Goal: Information Seeking & Learning: Find contact information

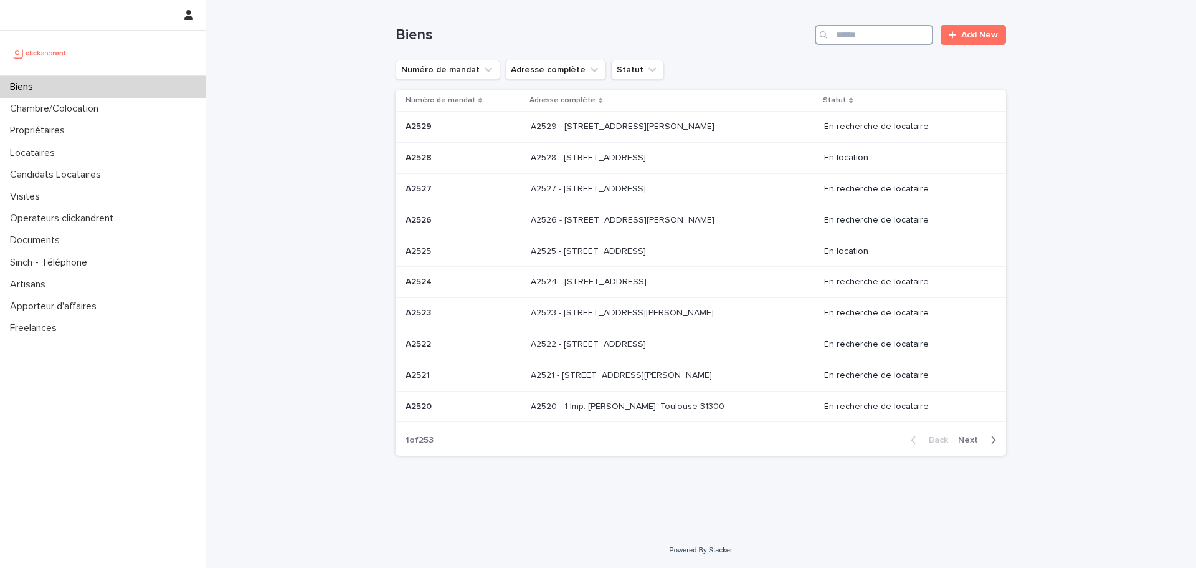
click at [865, 40] on input "Search" at bounding box center [874, 35] width 118 height 20
click at [862, 33] on input "Search" at bounding box center [874, 35] width 118 height 20
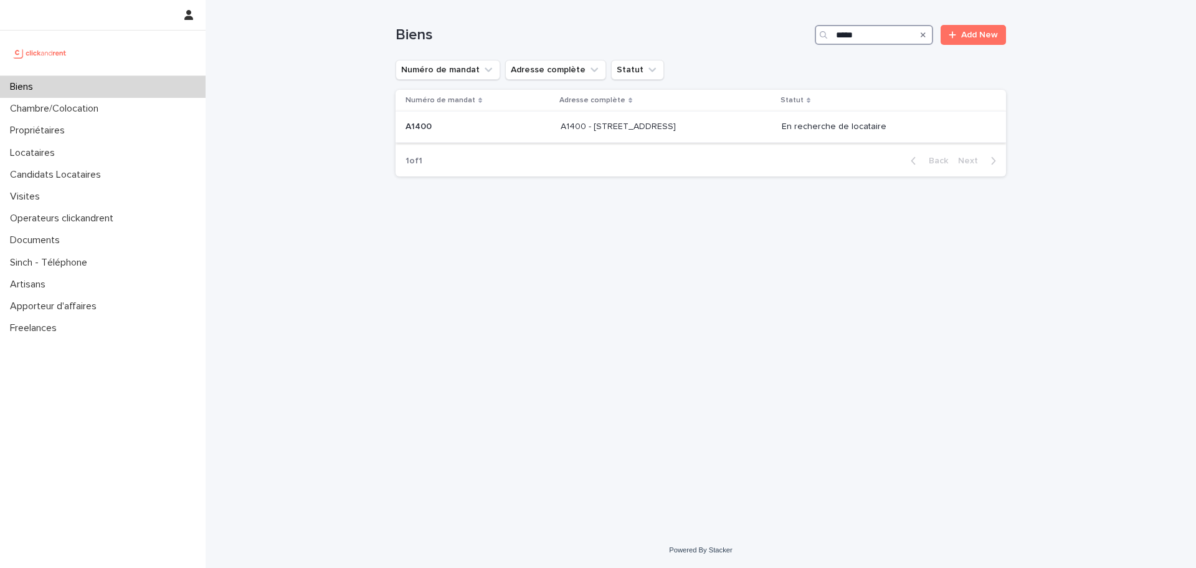
type input "*****"
click at [678, 128] on p "A1400 - 1 Place de la Charte des Libertés Communales, Toulouse 31300" at bounding box center [620, 125] width 118 height 13
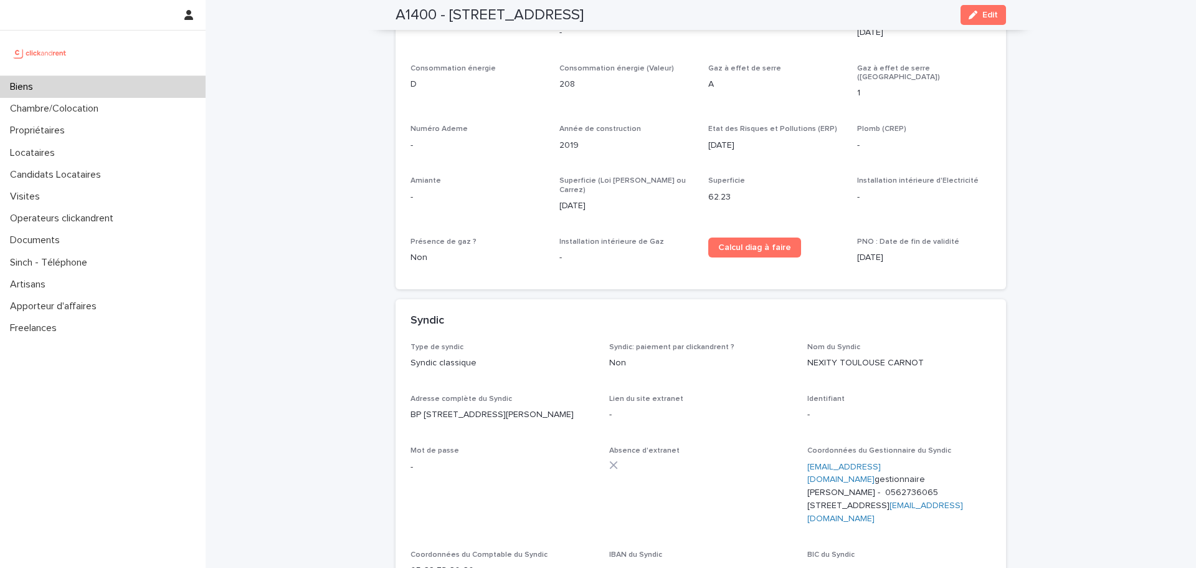
scroll to position [4893, 0]
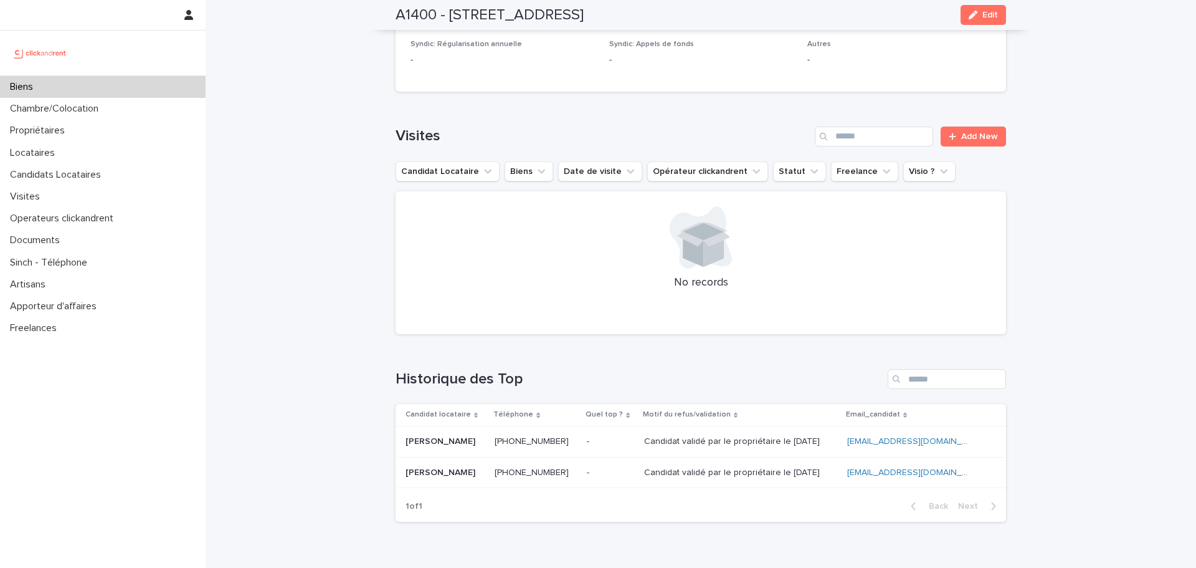
click at [125, 83] on div "Biens" at bounding box center [103, 87] width 206 height 22
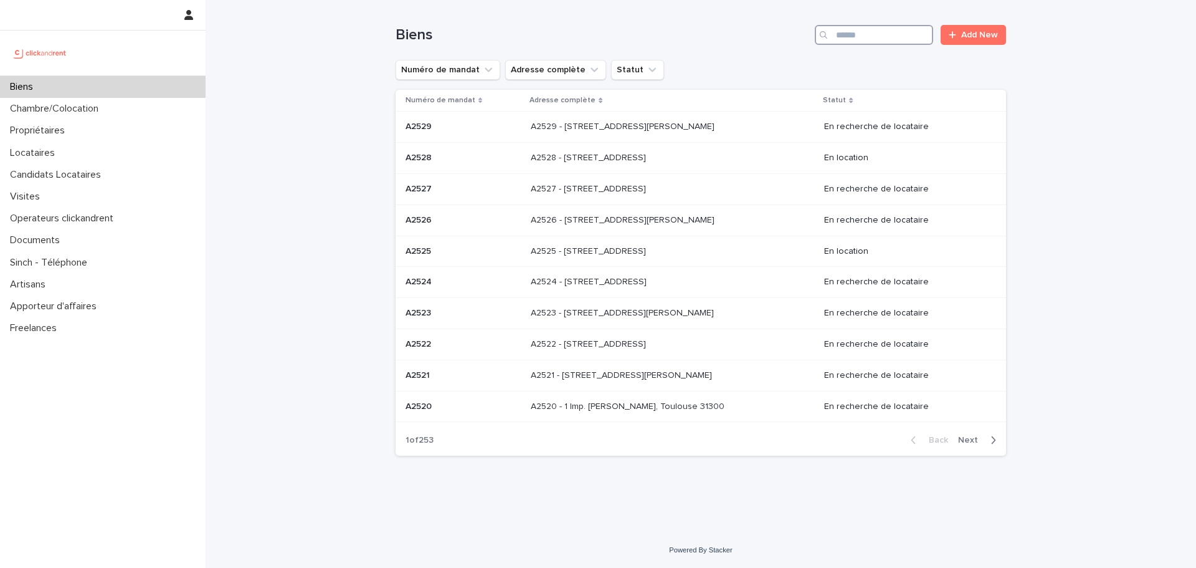
click at [871, 41] on input "Search" at bounding box center [874, 35] width 118 height 20
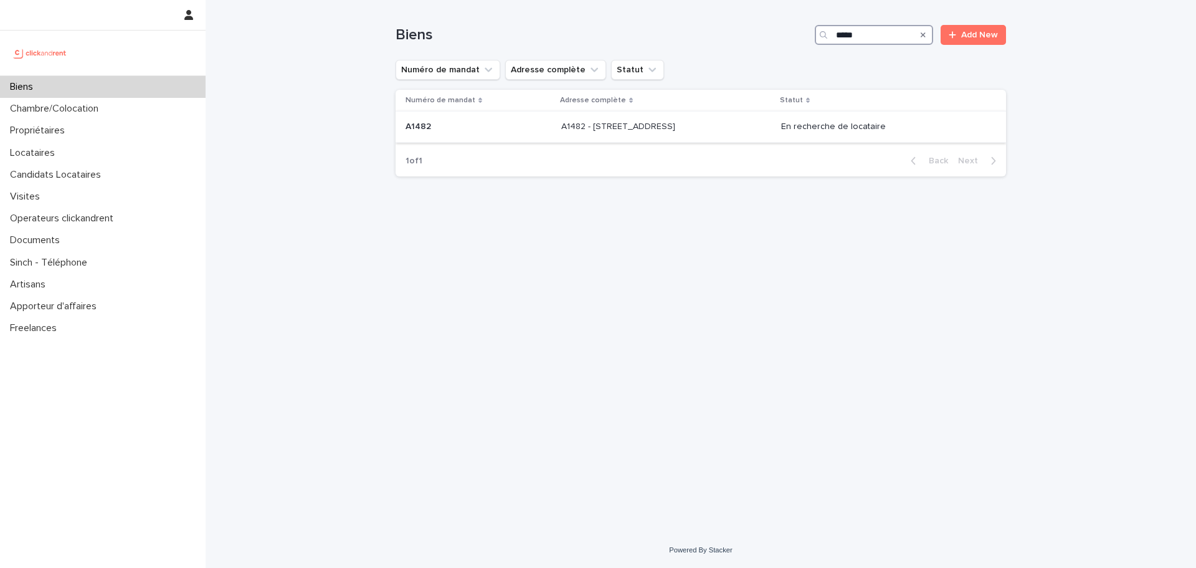
type input "*****"
click at [721, 115] on td "A1482 - 11 rue de Châteaufort, Orsay 91400 A1482 - 11 rue de Châteaufort, Orsay…" at bounding box center [666, 127] width 220 height 31
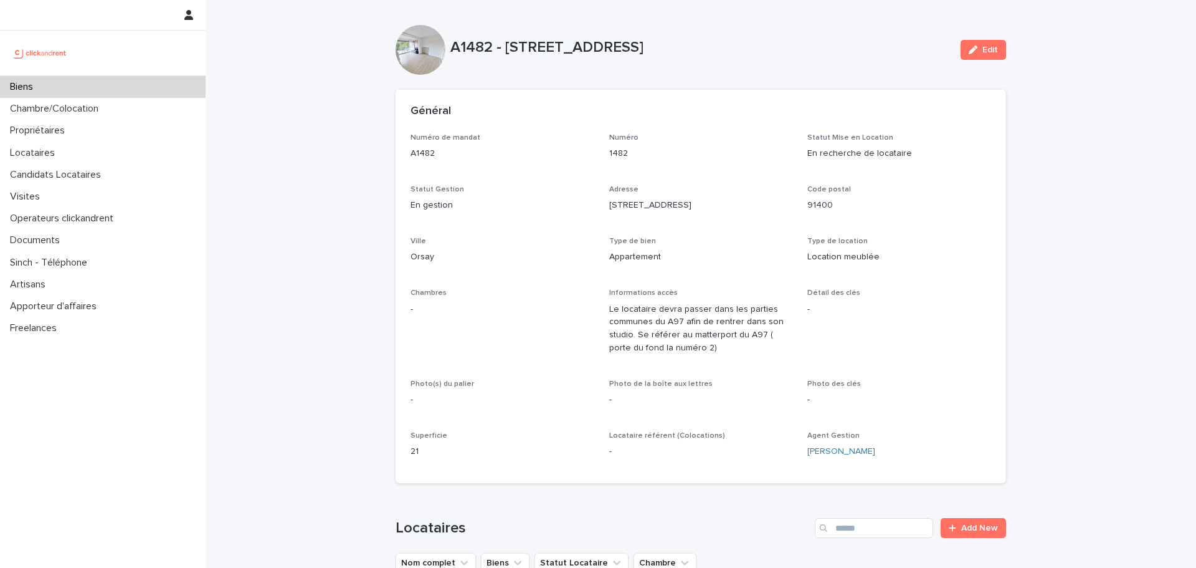
click at [131, 88] on div "Biens" at bounding box center [103, 87] width 206 height 22
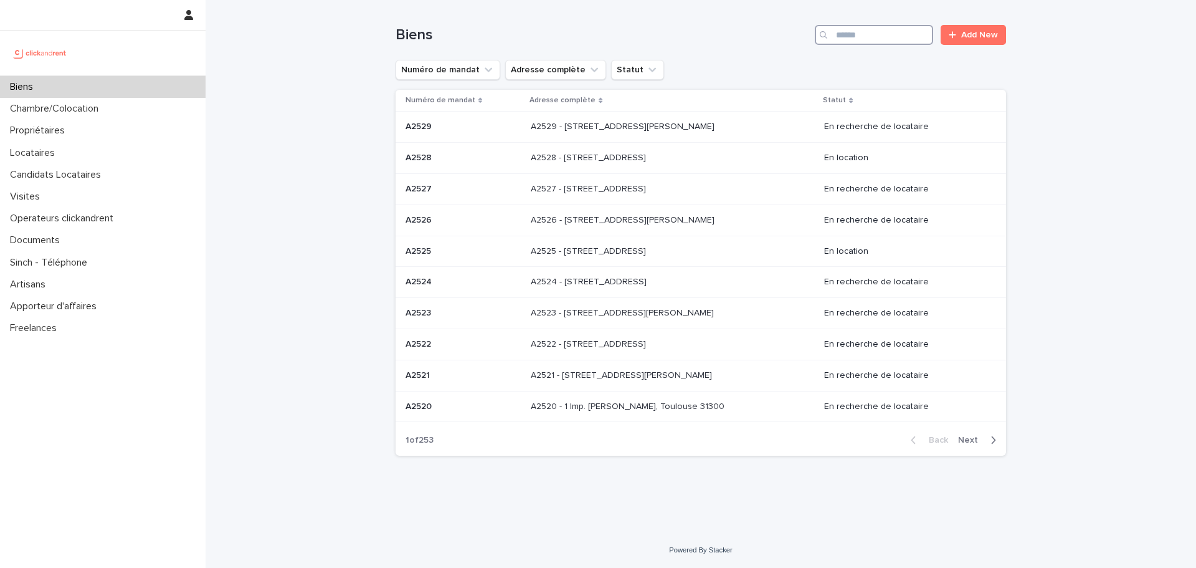
click at [844, 36] on input "Search" at bounding box center [874, 35] width 118 height 20
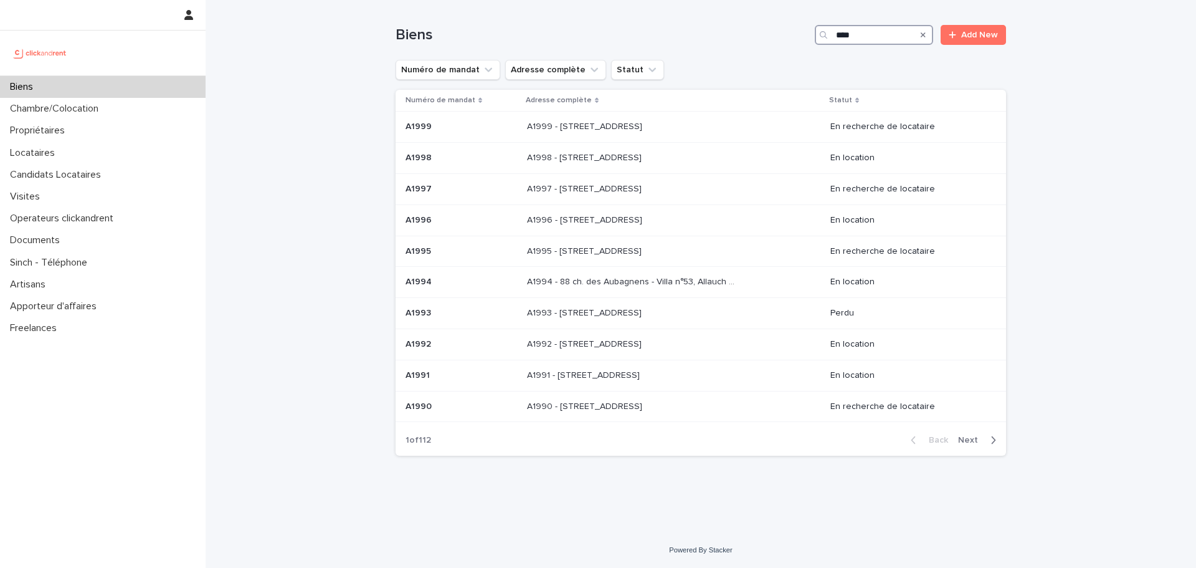
type input "*****"
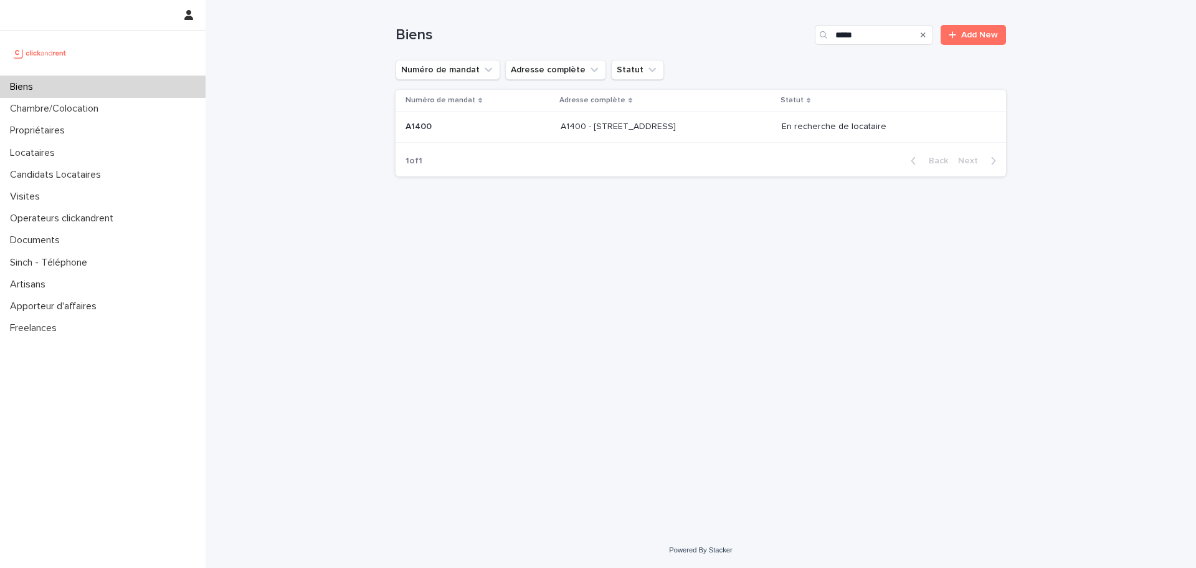
click at [733, 125] on div "A1400 - 1 Place de la Charte des Libertés Communales, Toulouse 31300 A1400 - 1 …" at bounding box center [666, 126] width 211 height 21
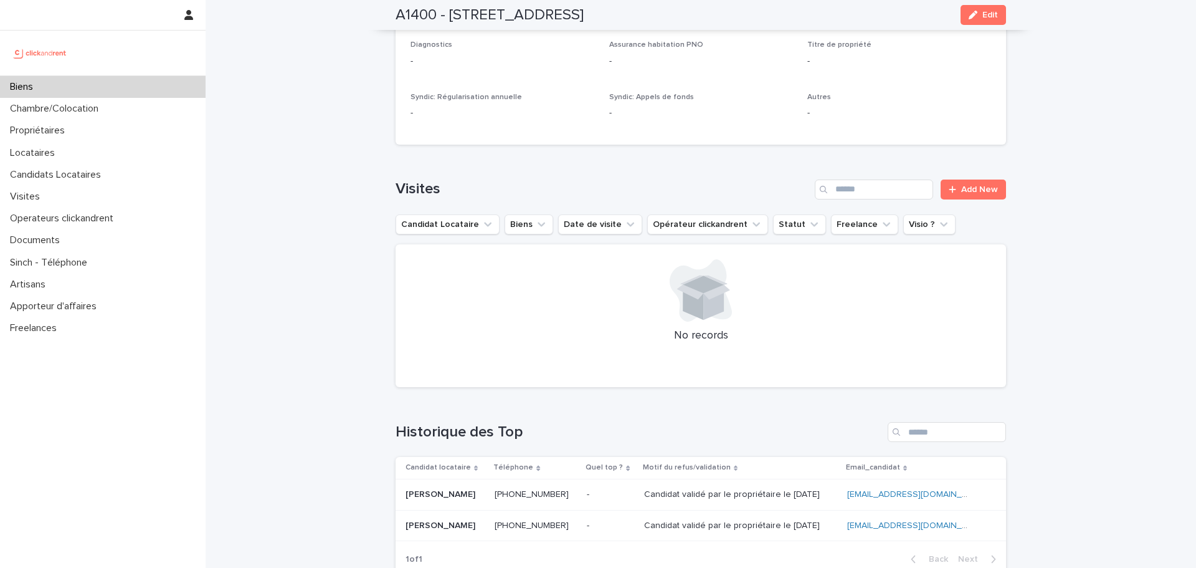
scroll to position [4893, 0]
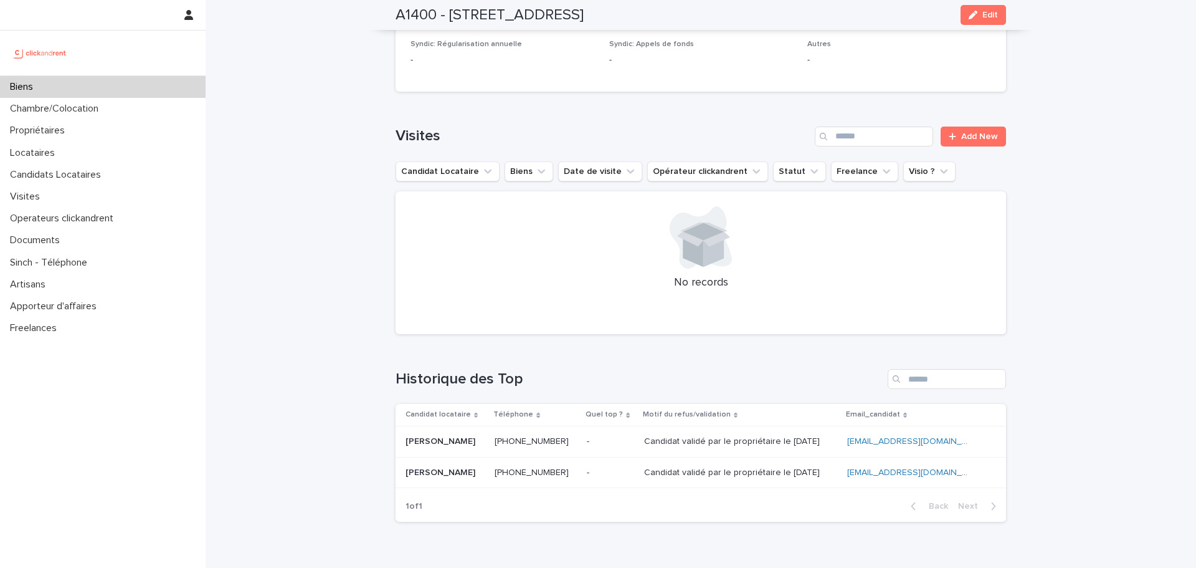
click at [135, 82] on div "Biens" at bounding box center [103, 87] width 206 height 22
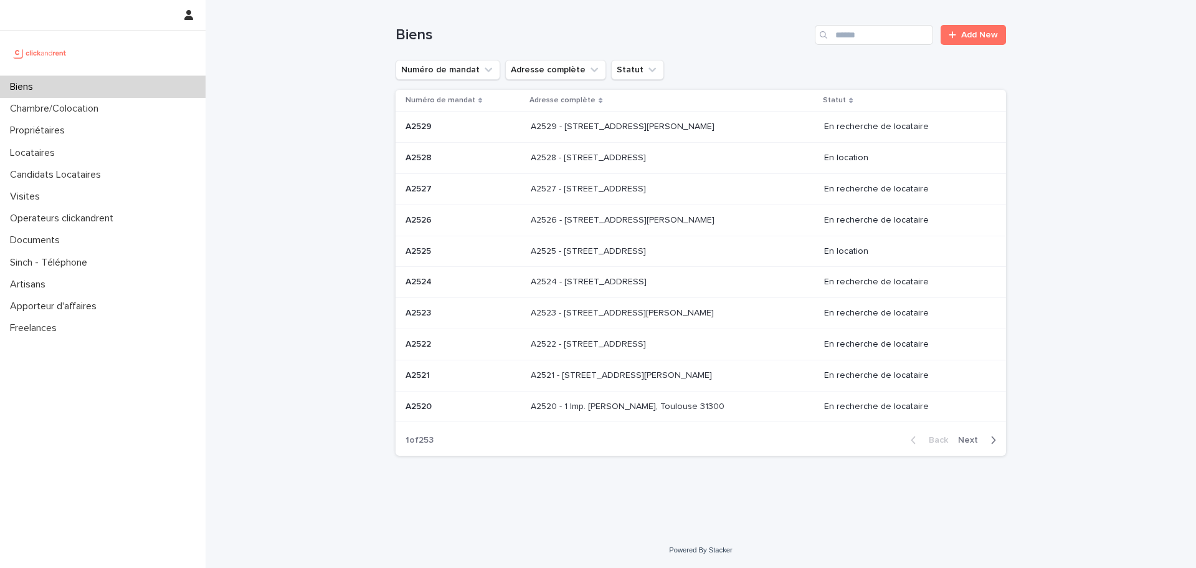
click at [867, 17] on div "Biens Add New" at bounding box center [701, 30] width 611 height 60
click at [867, 32] on input "Search" at bounding box center [874, 35] width 118 height 20
paste input "*****"
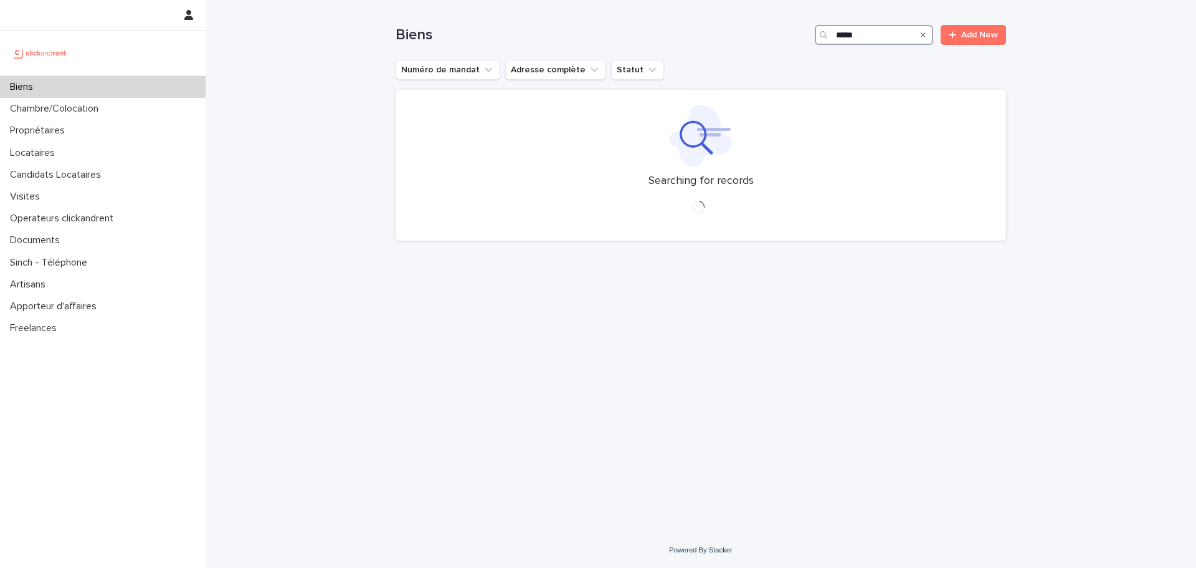
type input "*****"
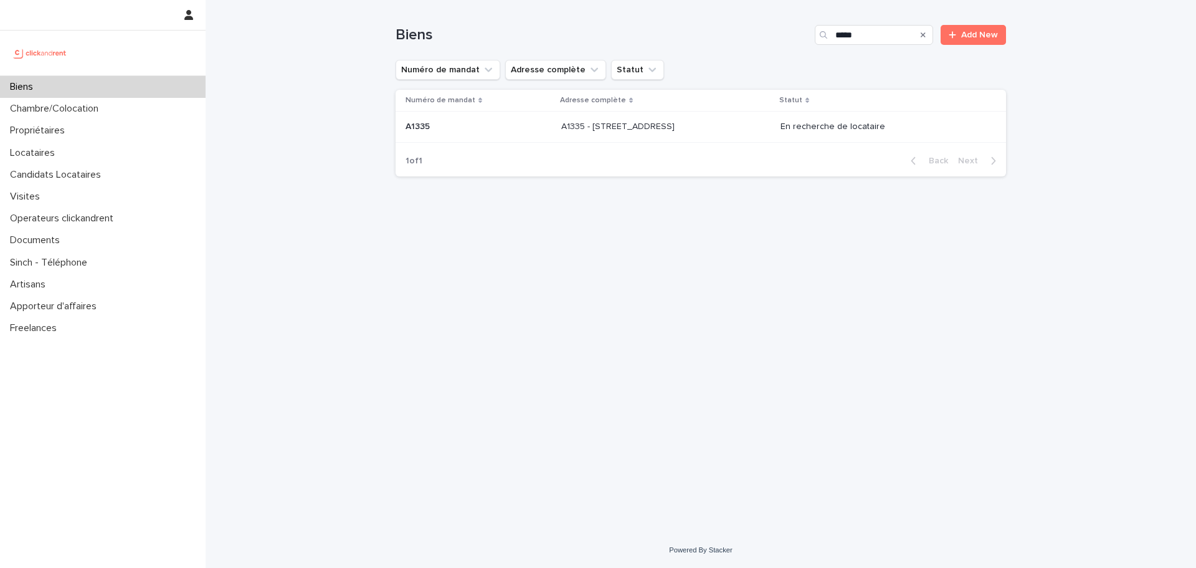
click at [825, 132] on p "En recherche de locataire" at bounding box center [884, 126] width 206 height 11
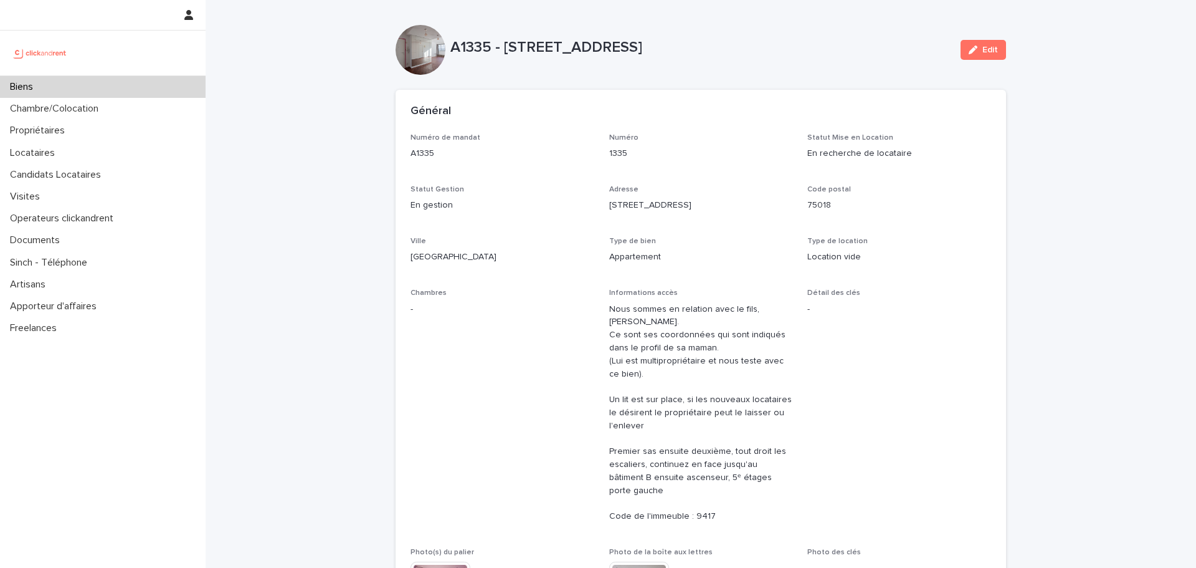
click at [839, 284] on div "Numéro de mandat A1335 Numéro 1335 Statut Mise en Location En recherche de loca…" at bounding box center [701, 409] width 581 height 553
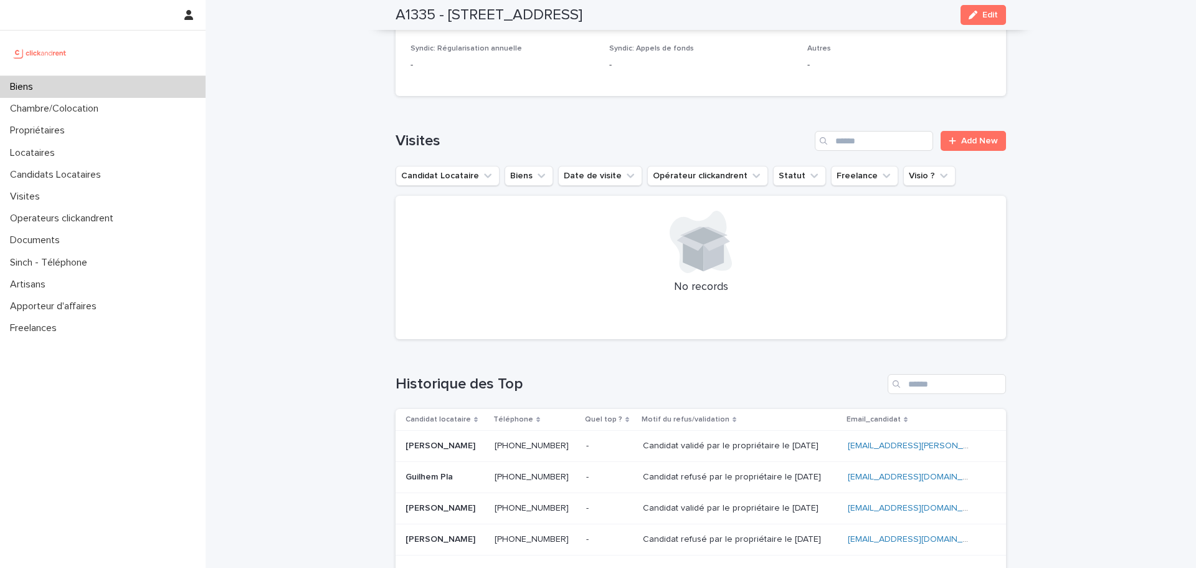
scroll to position [4952, 0]
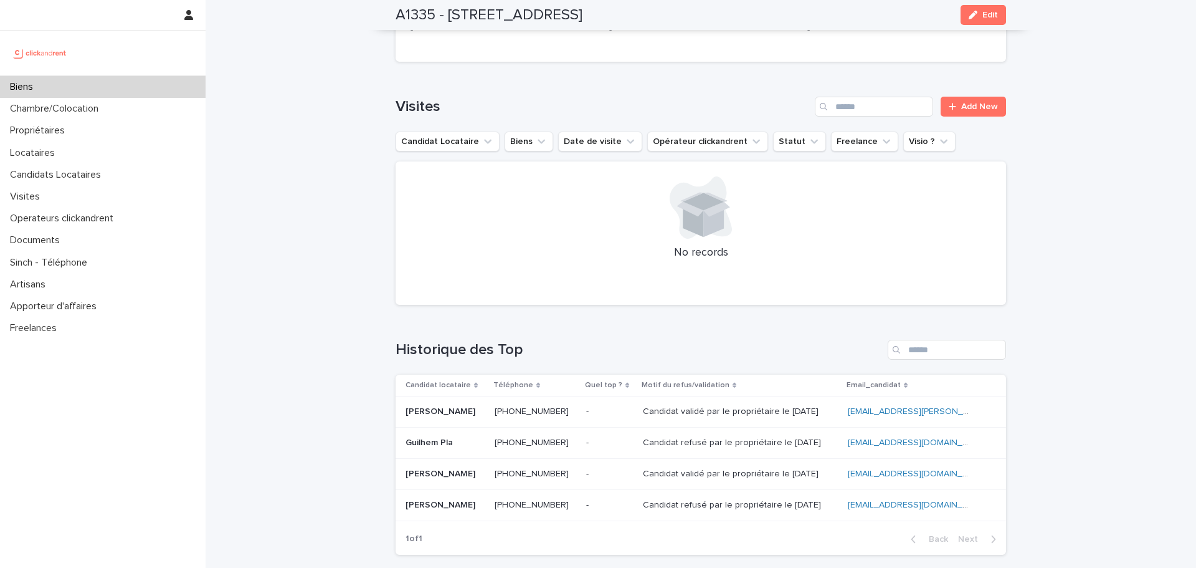
click at [67, 90] on div "Biens" at bounding box center [103, 87] width 206 height 22
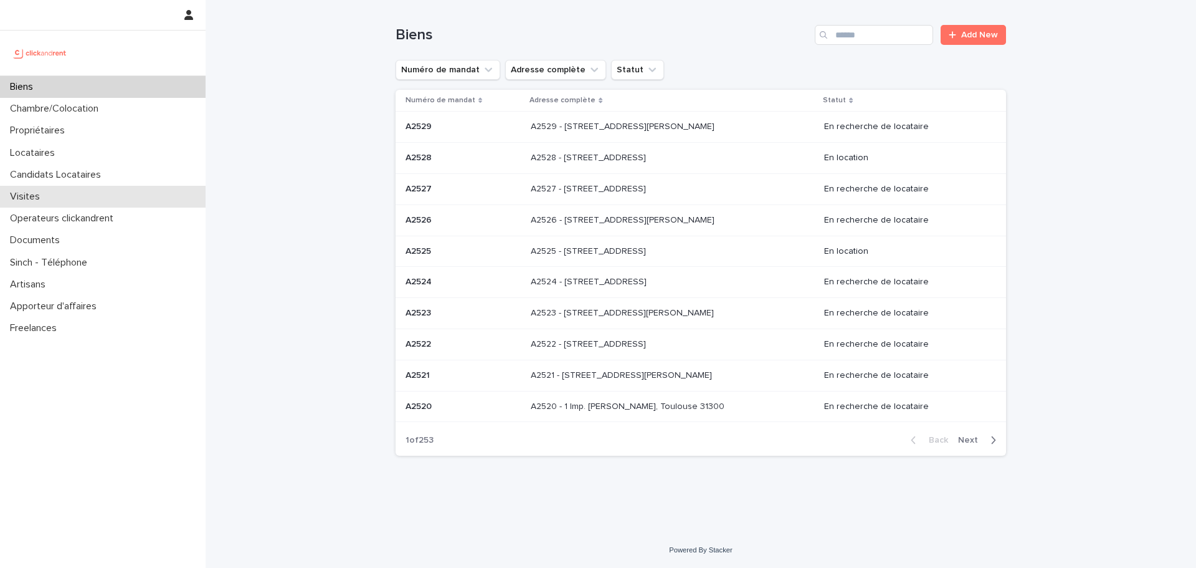
click at [70, 192] on div "Visites" at bounding box center [103, 197] width 206 height 22
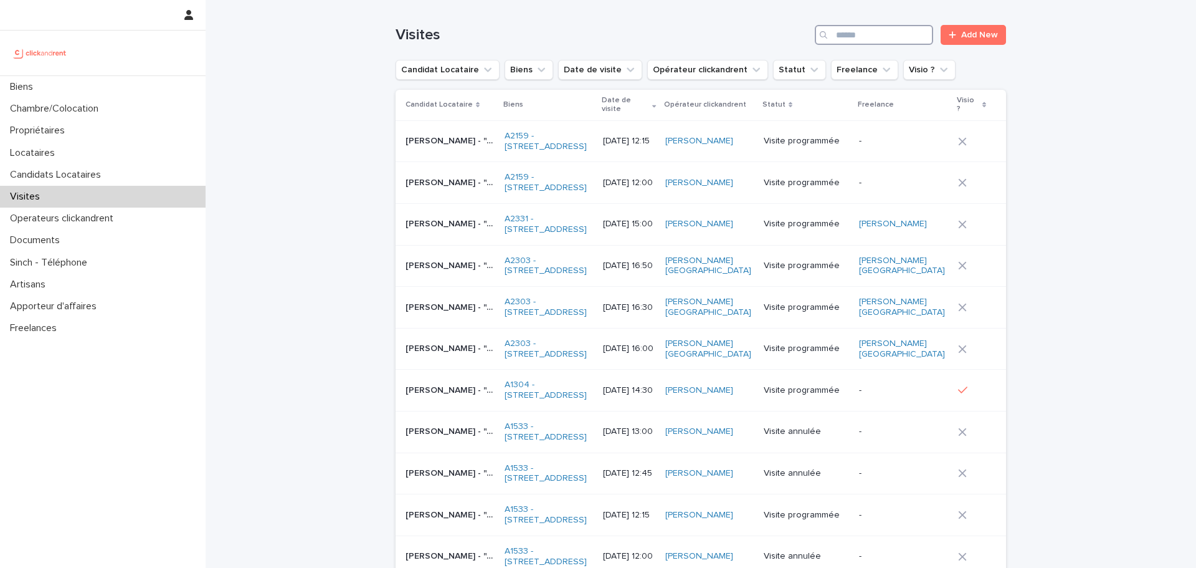
click at [840, 42] on input "Search" at bounding box center [874, 35] width 118 height 20
click at [92, 79] on div "Biens" at bounding box center [103, 87] width 206 height 22
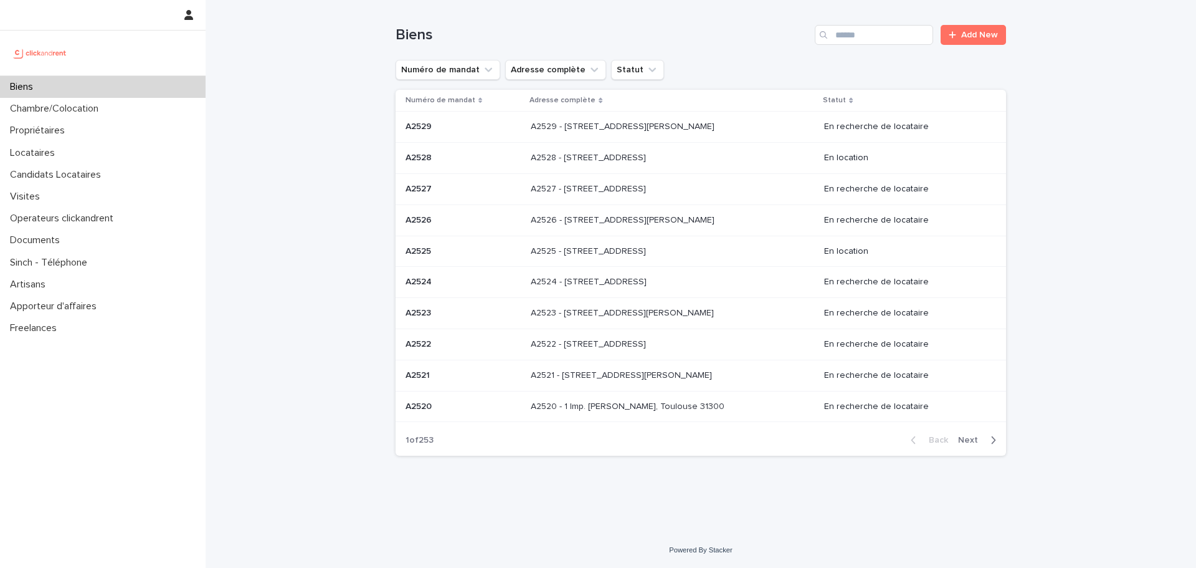
click at [87, 86] on div "Biens" at bounding box center [103, 87] width 206 height 22
click at [869, 44] on input "Search" at bounding box center [874, 35] width 118 height 20
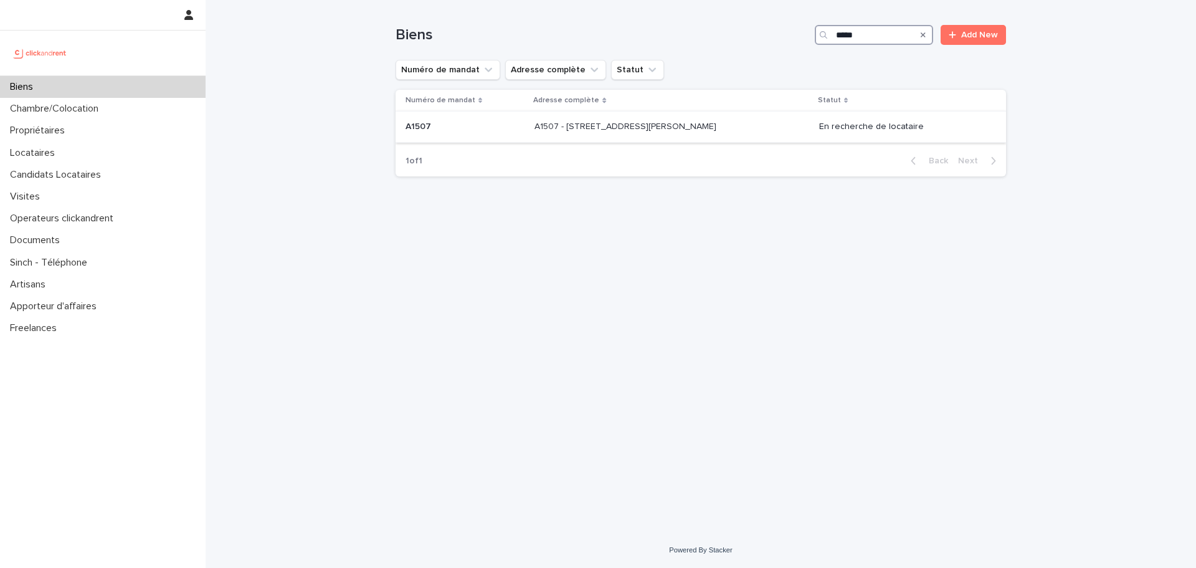
type input "*****"
click at [653, 126] on p "A1507 - 44 Rue Camille Desmoulins, Choisy-le-Roi 94600" at bounding box center [627, 125] width 184 height 13
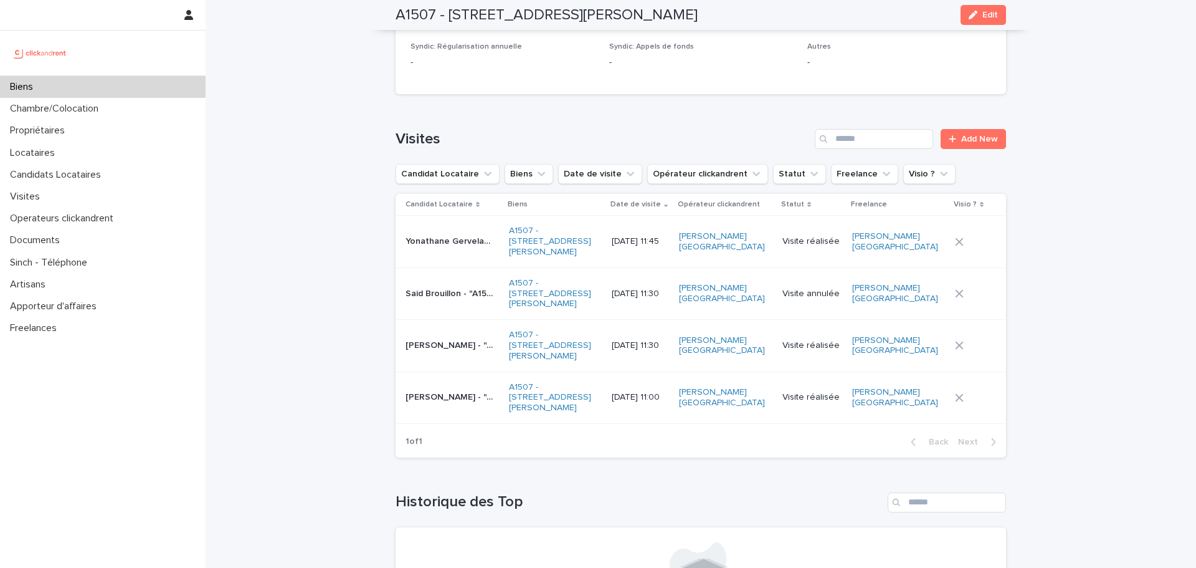
scroll to position [5153, 0]
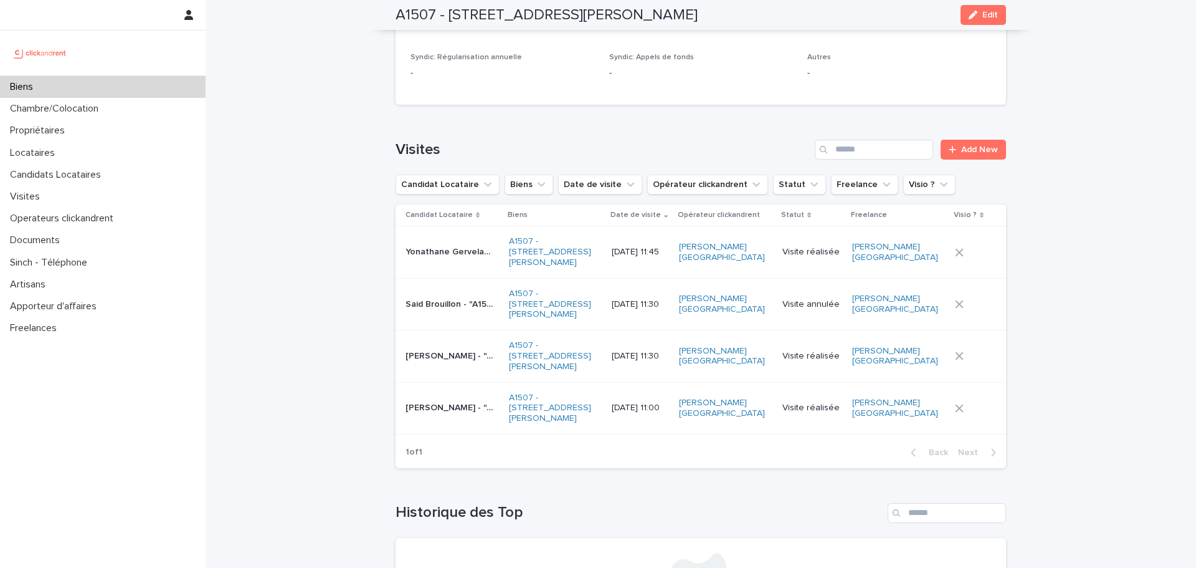
click at [454, 242] on div "Yonathane Gervelas - "A1507 - 44 Rue Camille Desmoulins, Choisy-le-Roi 94600" Y…" at bounding box center [452, 252] width 93 height 21
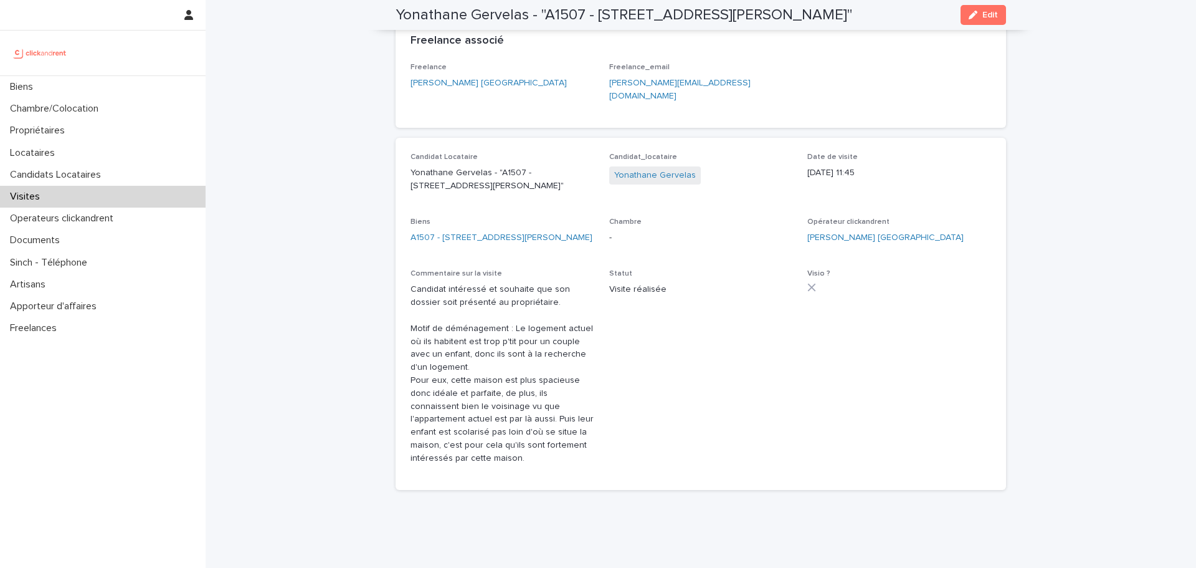
scroll to position [373, 0]
click at [654, 168] on link "Yonathane Gervelas" at bounding box center [655, 174] width 82 height 13
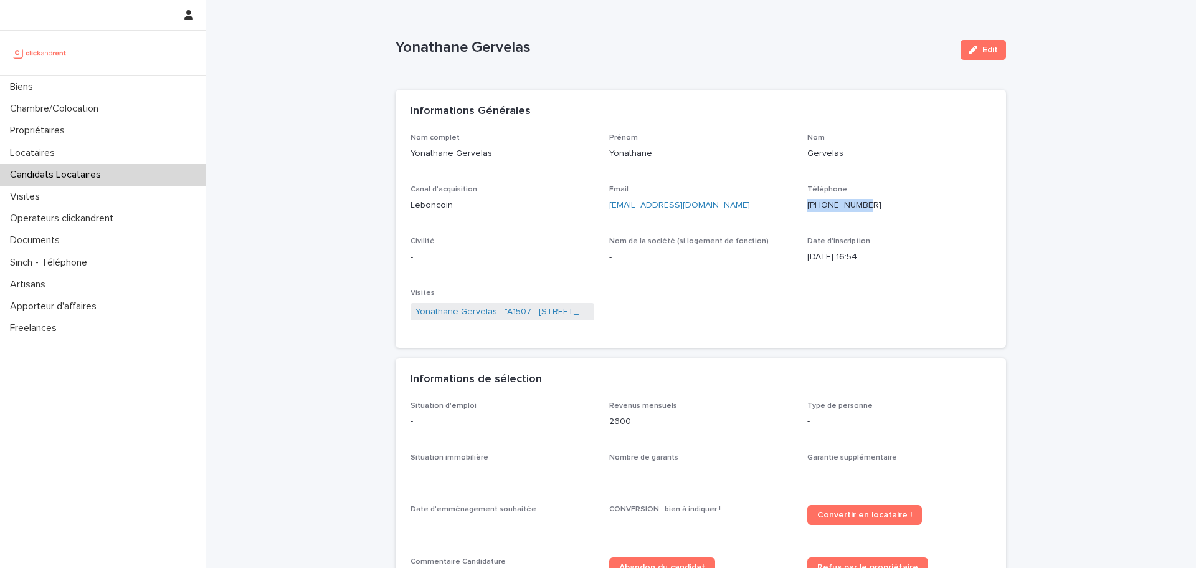
drag, startPoint x: 802, startPoint y: 202, endPoint x: 890, endPoint y: 202, distance: 88.5
click at [890, 202] on div "Nom complet Yonathane Gervelas Prénom Yonathane Nom Gervelas Canal d'acquisitio…" at bounding box center [701, 233] width 581 height 200
copy p "+33695505008"
click at [25, 87] on p "Biens" at bounding box center [24, 87] width 38 height 12
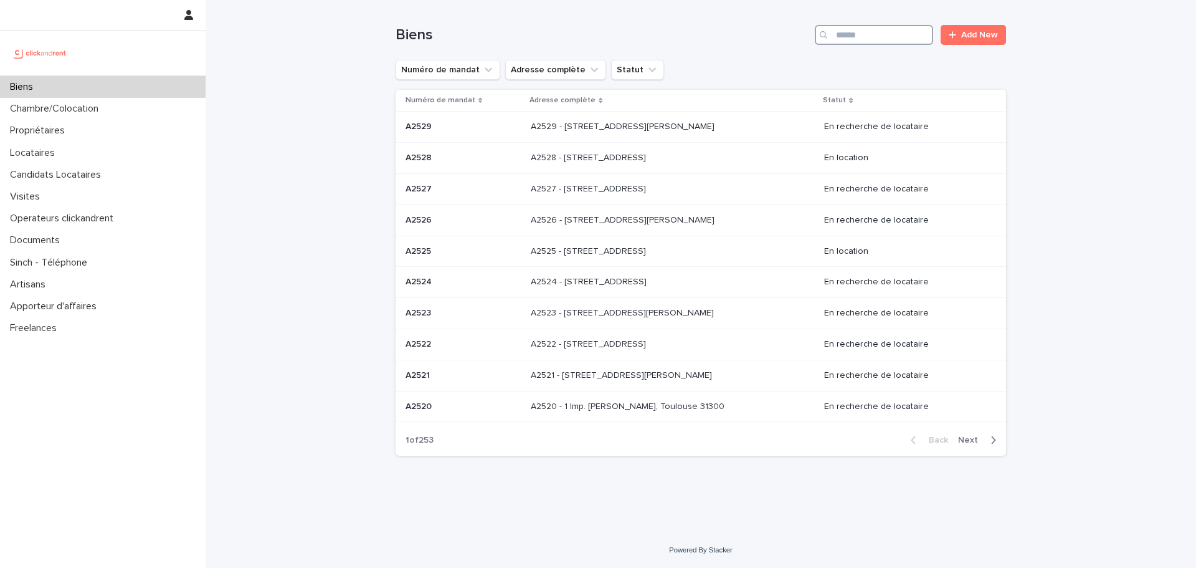
click at [879, 37] on input "Search" at bounding box center [874, 35] width 118 height 20
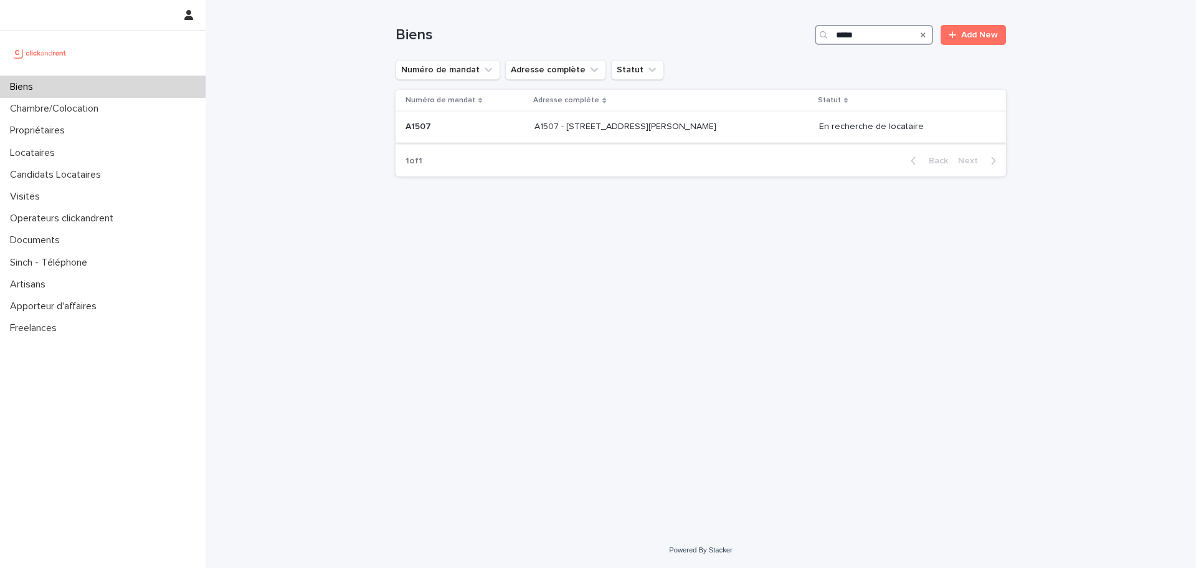
type input "*****"
click at [772, 123] on div "A1507 - 44 Rue Camille Desmoulins, Choisy-le-Roi 94600 A1507 - 44 Rue Camille D…" at bounding box center [672, 126] width 274 height 21
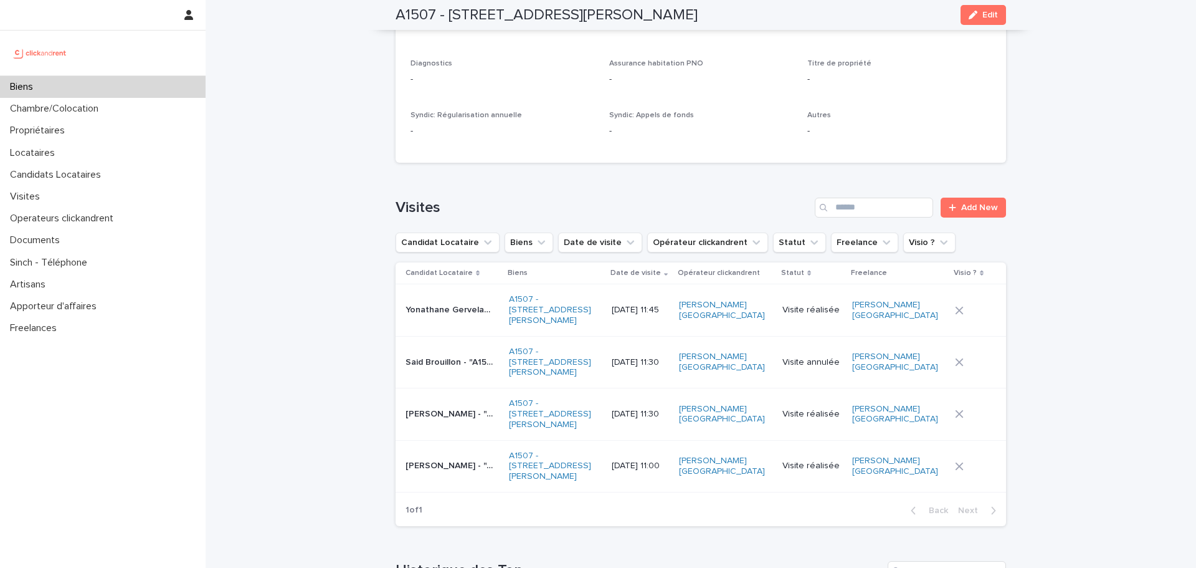
scroll to position [5095, 0]
click at [434, 457] on p "Samuel Flereau - "A1507 - 44 Rue Camille Desmoulins, Choisy-le-Roi 94600"" at bounding box center [452, 463] width 92 height 13
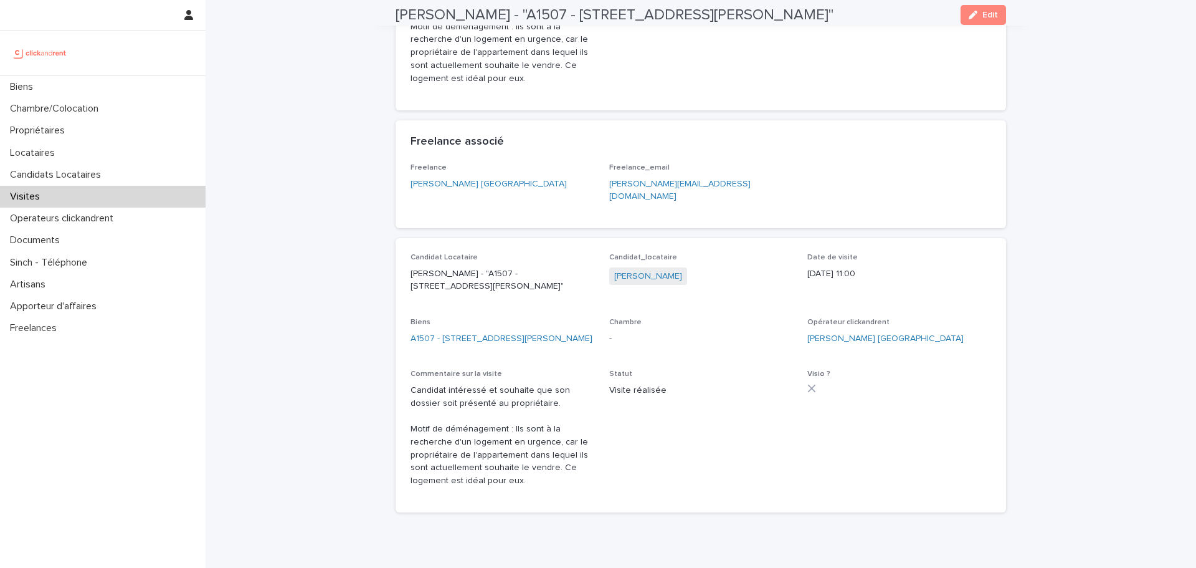
scroll to position [197, 0]
click at [649, 267] on link "Samuel Flereau" at bounding box center [648, 273] width 68 height 13
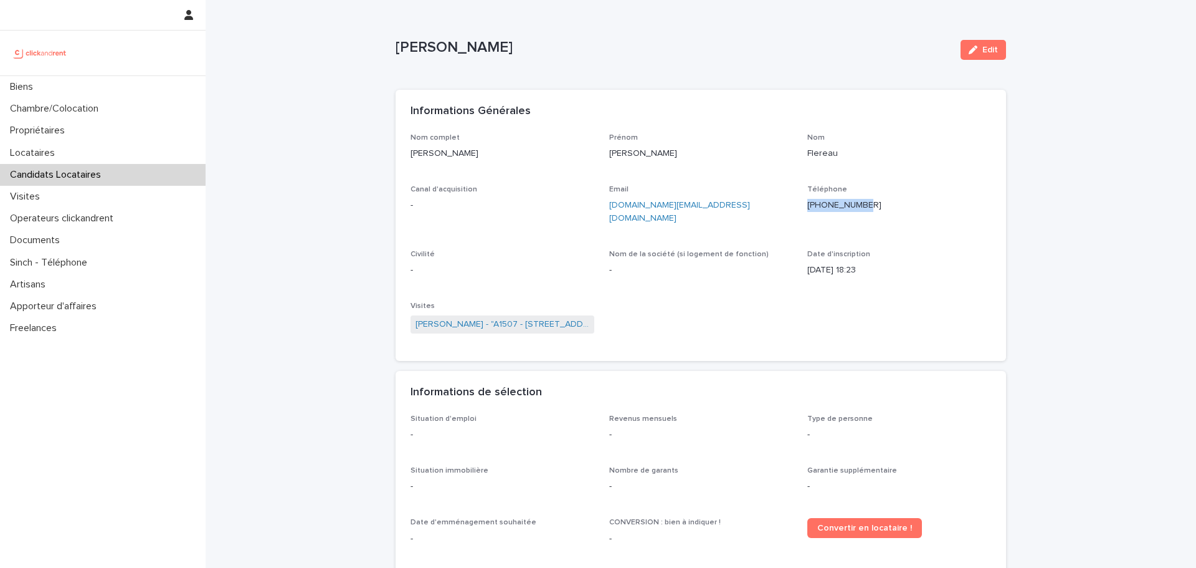
drag, startPoint x: 802, startPoint y: 201, endPoint x: 931, endPoint y: 214, distance: 129.7
click at [931, 214] on div "Nom complet Samuel Flereau Prénom Samuel Nom Flereau Canal d'acquisition - Emai…" at bounding box center [701, 239] width 581 height 213
copy p "+33680719752"
click at [561, 318] on link "Samuel Flereau - "A1507 - 44 Rue Camille Desmoulins, Choisy-le-Roi 94600"" at bounding box center [503, 324] width 174 height 13
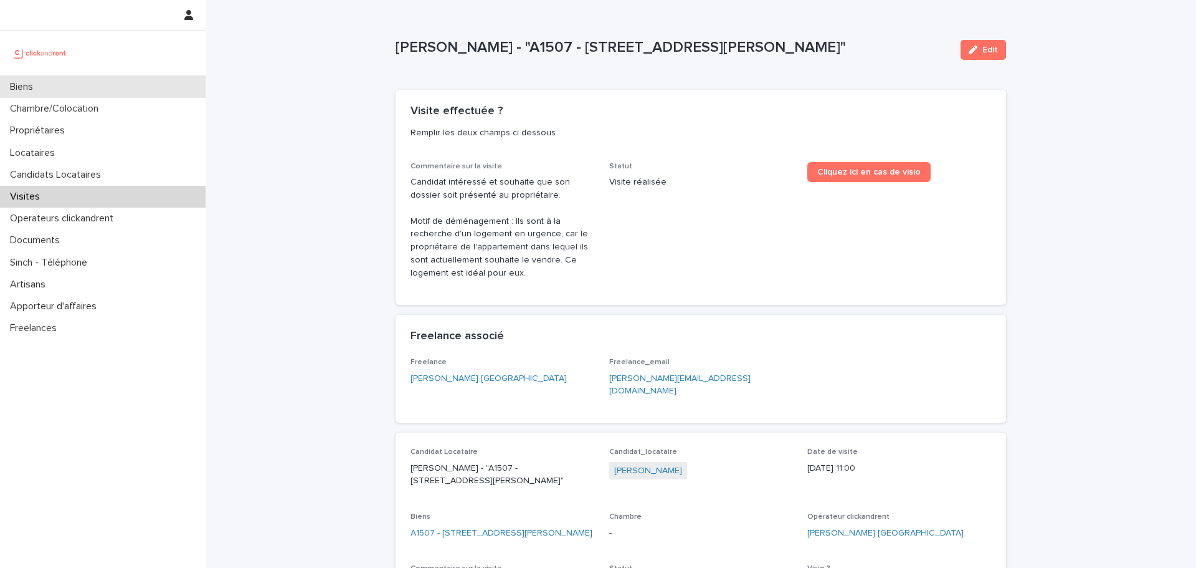
click at [50, 92] on div "Biens" at bounding box center [103, 87] width 206 height 22
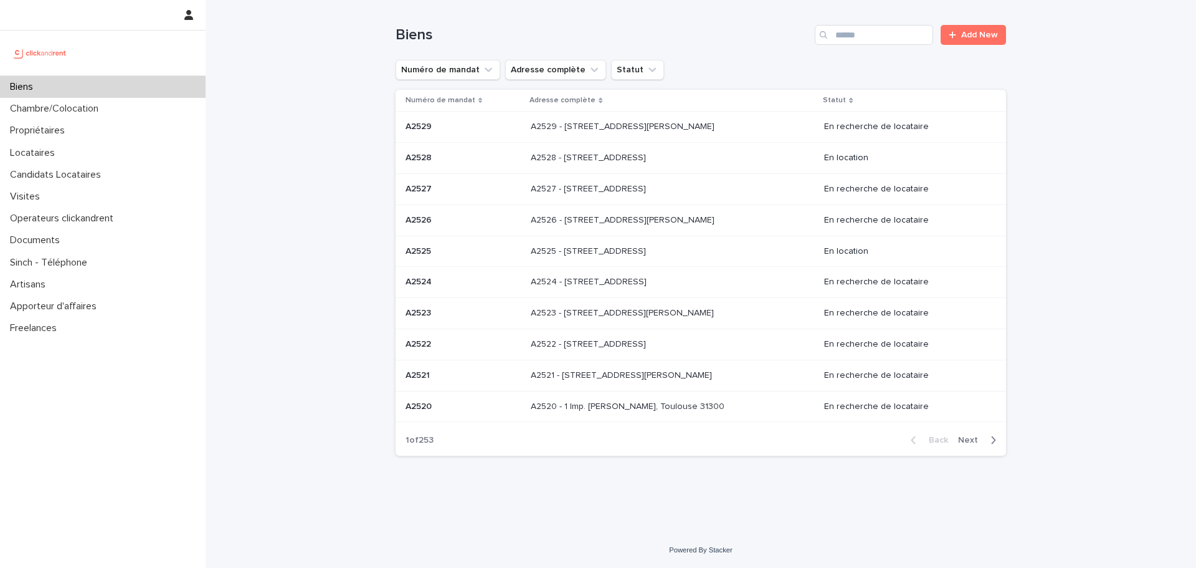
click at [50, 92] on div "Biens" at bounding box center [103, 87] width 206 height 22
click at [267, 74] on div "Loading... Saving… Loading... Saving… Biens Add New Numéro de mandat Adresse co…" at bounding box center [701, 266] width 991 height 532
click at [104, 83] on div "Biens" at bounding box center [103, 87] width 206 height 22
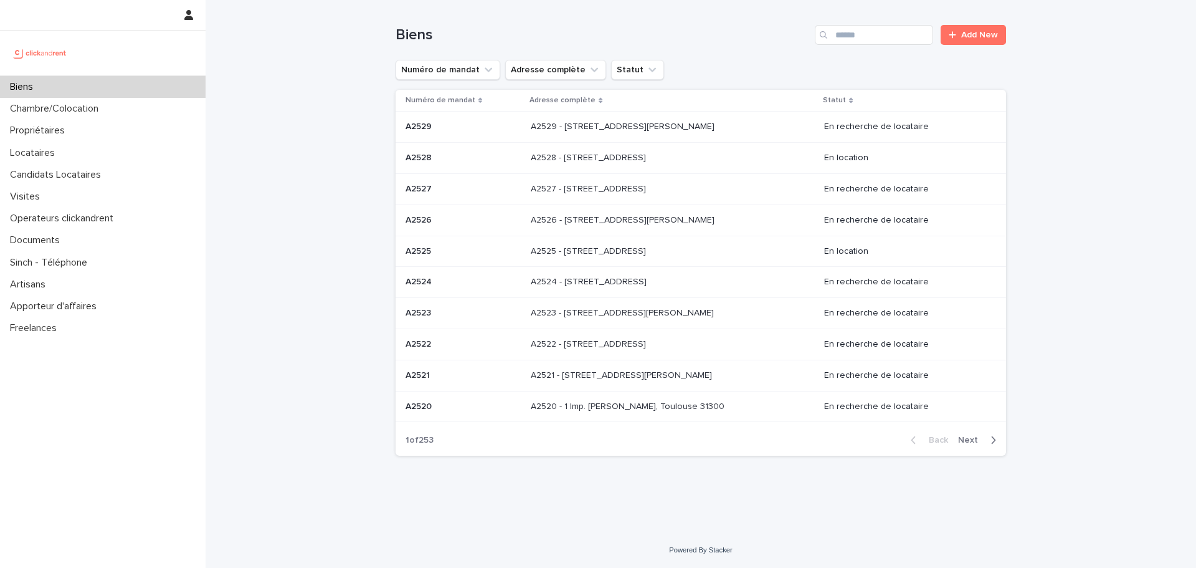
click at [104, 83] on div "Biens" at bounding box center [103, 87] width 206 height 22
click at [871, 26] on input "Search" at bounding box center [874, 35] width 118 height 20
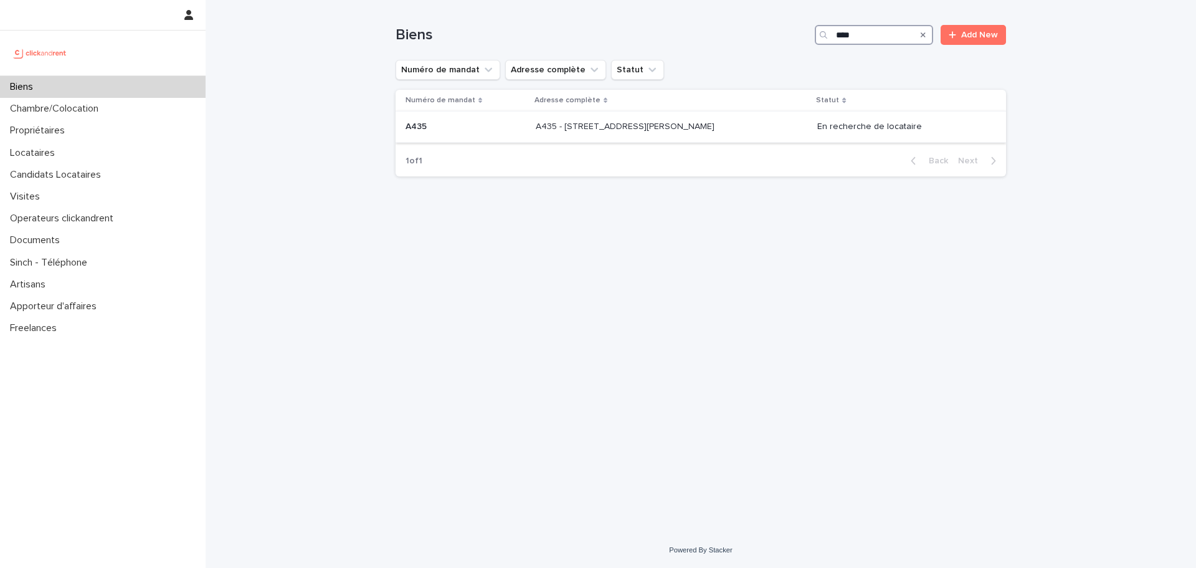
type input "****"
click at [777, 135] on div "A435 - 96 Avenue Paul Vaillant Couturier, Saint-Denis 93200 A435 - 96 Avenue Pa…" at bounding box center [672, 126] width 272 height 21
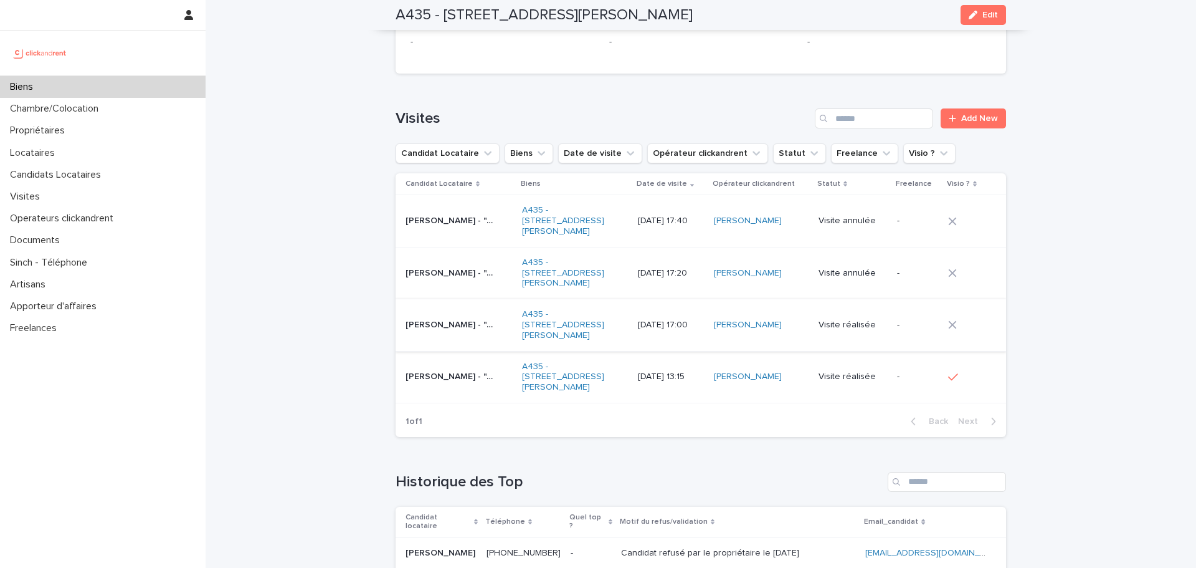
scroll to position [4772, 0]
click at [414, 316] on p "Bakary Konate - "A435 - 96 Avenue Paul Vaillant Couturier, Saint-Denis 93200"" at bounding box center [452, 322] width 92 height 13
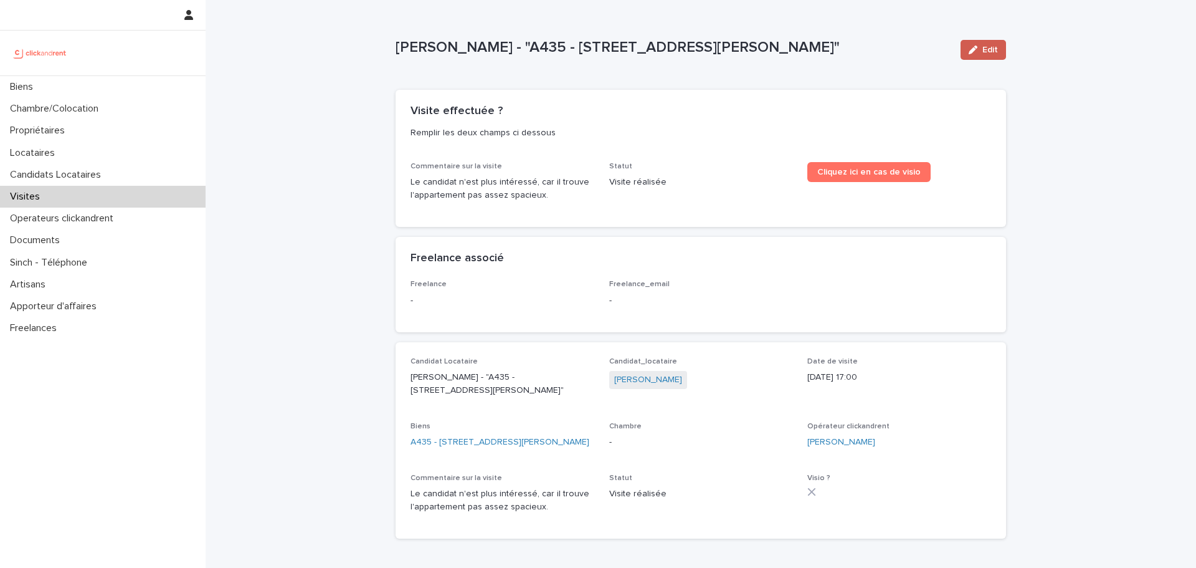
click at [984, 50] on span "Edit" at bounding box center [990, 49] width 16 height 9
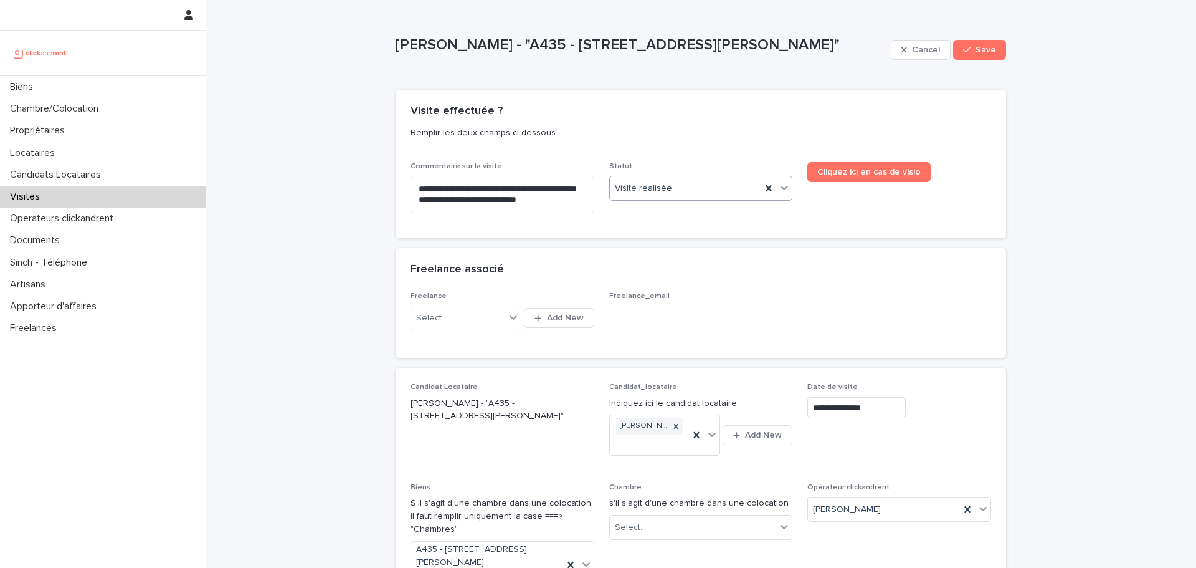
click at [678, 191] on div "Visite réalisée" at bounding box center [686, 188] width 152 height 21
click at [1014, 70] on div "**********" at bounding box center [701, 416] width 991 height 832
click at [982, 52] on span "Save" at bounding box center [986, 49] width 21 height 9
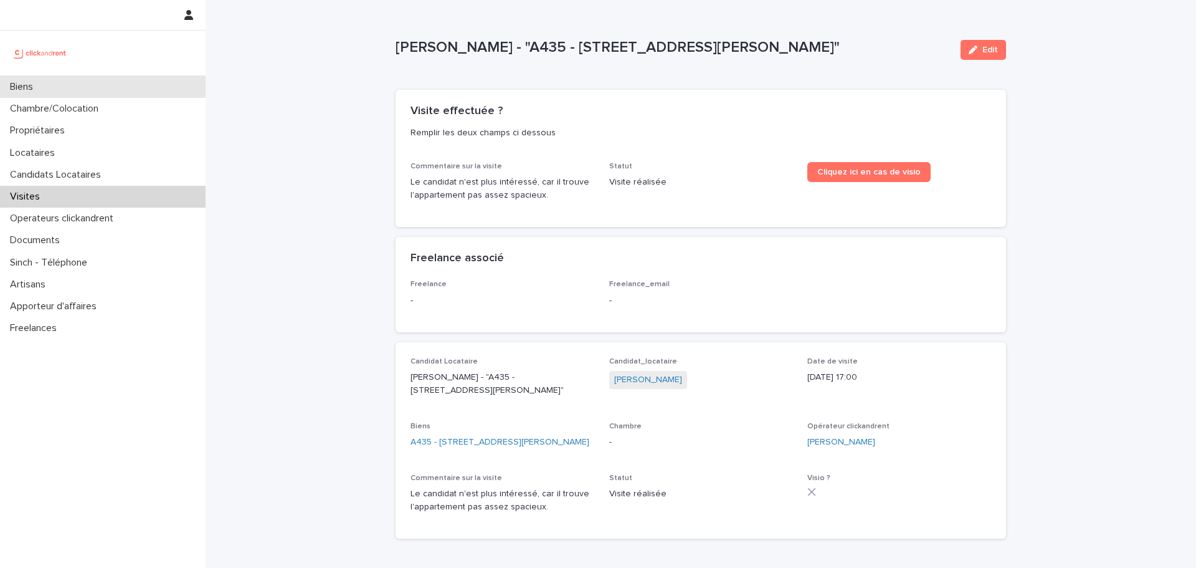
click at [97, 83] on div "Biens" at bounding box center [103, 87] width 206 height 22
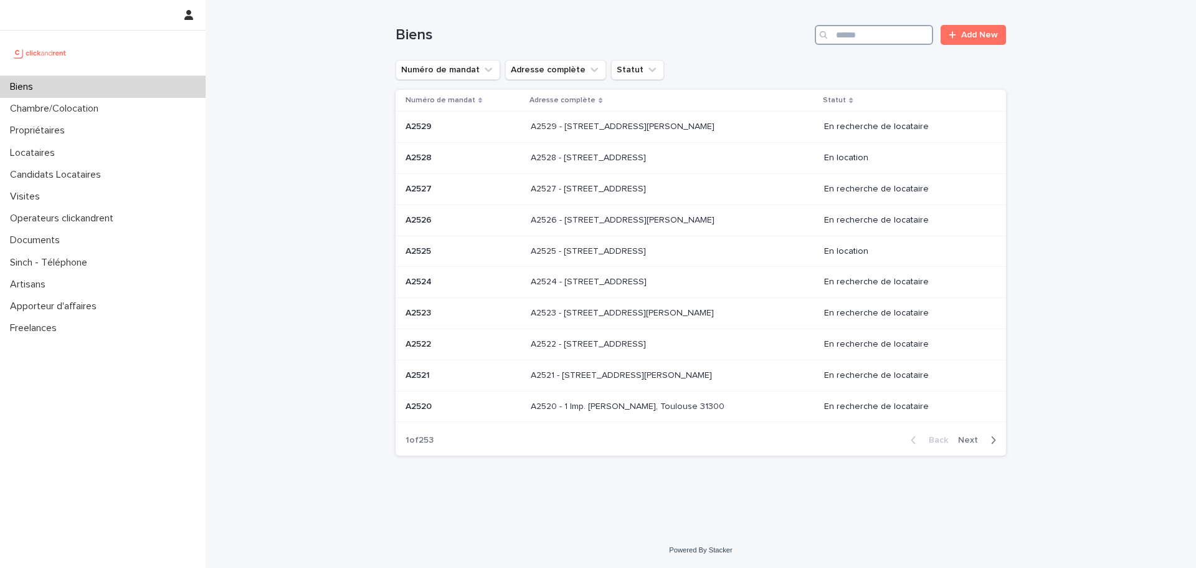
click at [853, 41] on input "Search" at bounding box center [874, 35] width 118 height 20
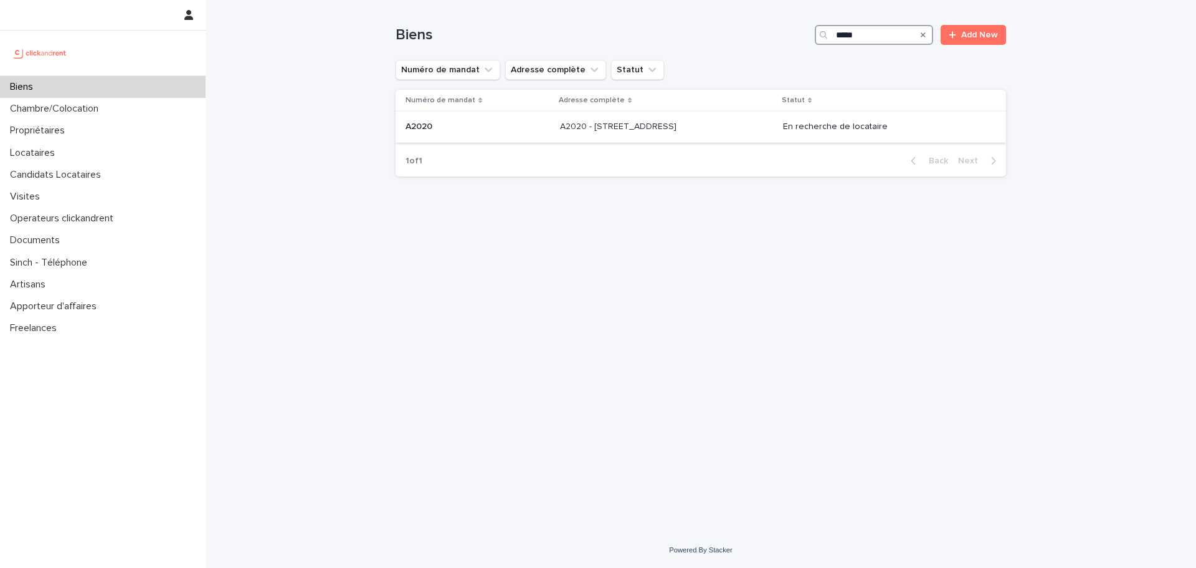
type input "*****"
click at [637, 127] on p "A2020 - 191bis Route De Doullens, Amiens 80000" at bounding box center [619, 125] width 119 height 13
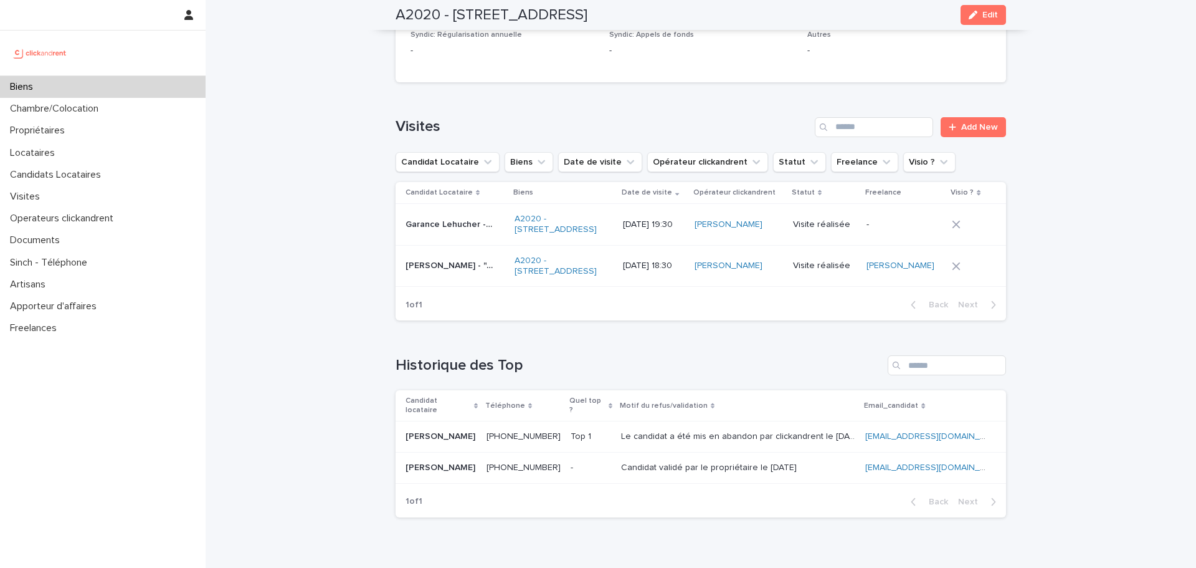
scroll to position [4602, 0]
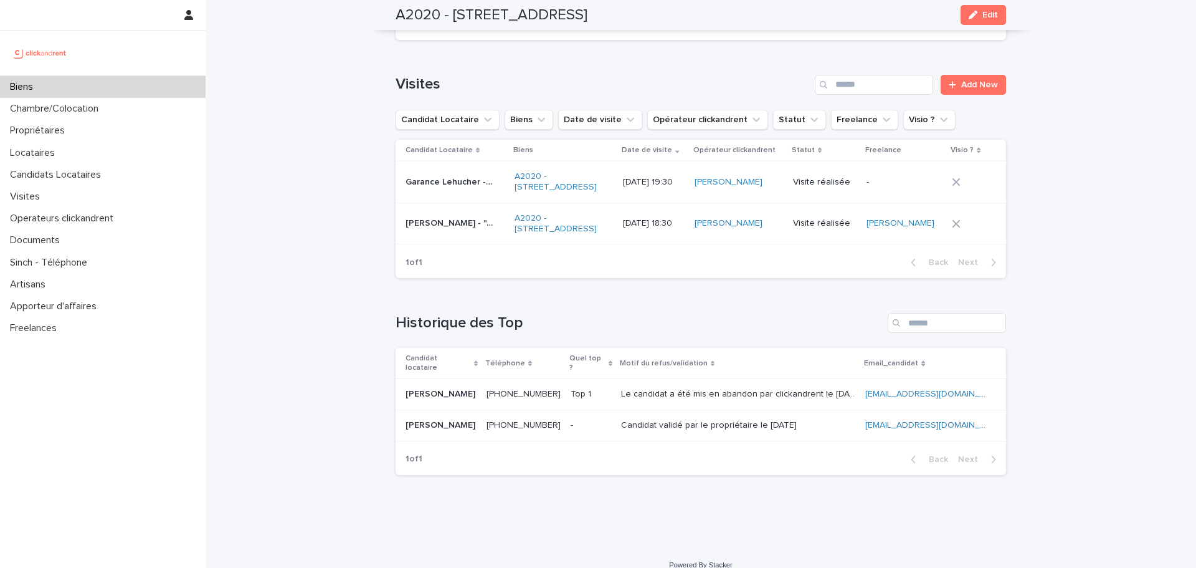
click at [443, 172] on div "Garance Lehucher - "A2020 - 191bis Route De Doullens, Amiens 80000" Garance Leh…" at bounding box center [455, 182] width 99 height 21
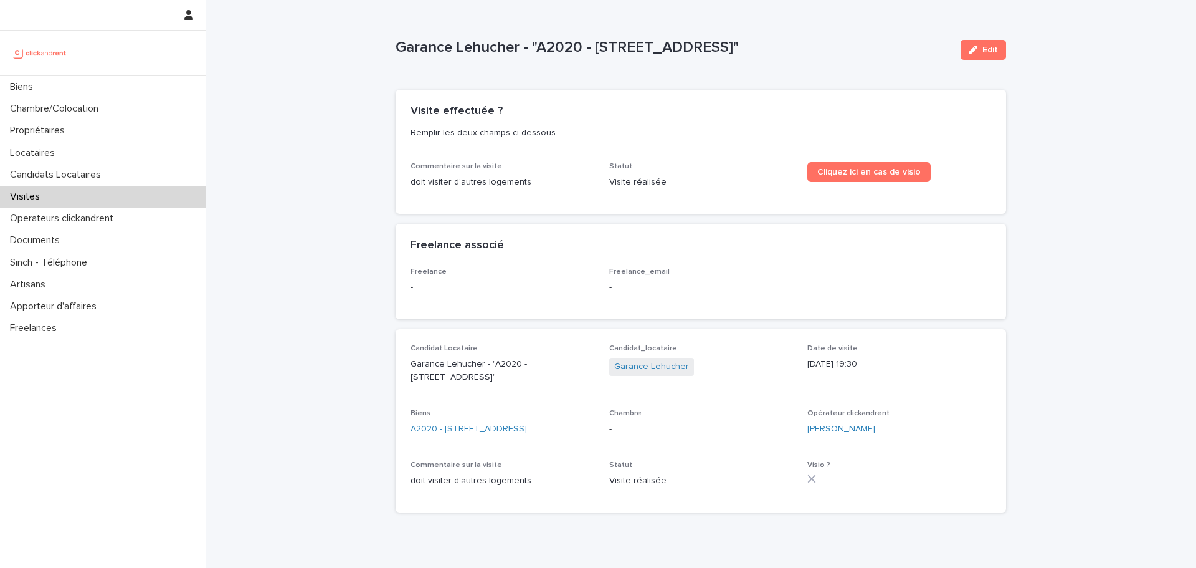
scroll to position [65, 0]
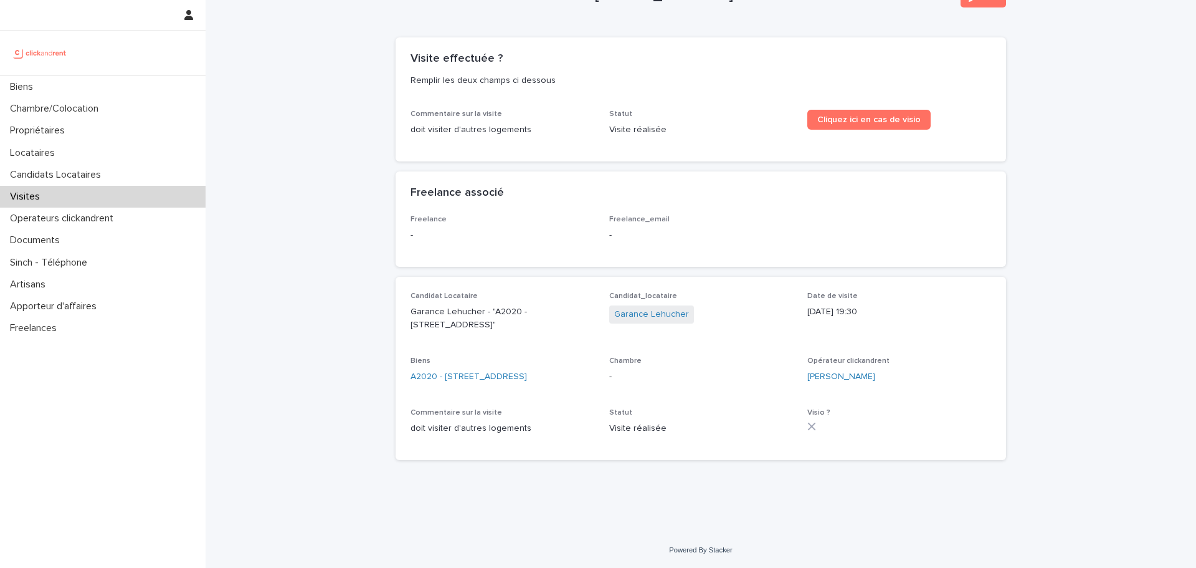
click at [614, 308] on link "Garance Lehucher" at bounding box center [651, 314] width 75 height 13
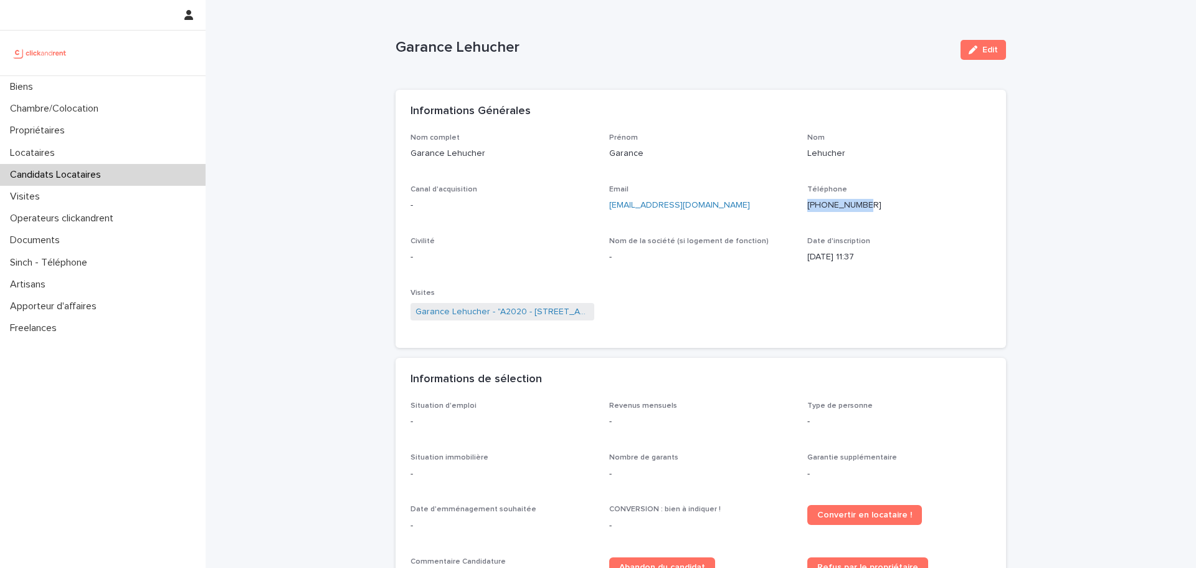
drag, startPoint x: 801, startPoint y: 202, endPoint x: 882, endPoint y: 212, distance: 82.2
click at [882, 212] on div "Nom complet Garance Lehucher Prénom Garance Nom Lehucher Canal d'acquisition - …" at bounding box center [701, 233] width 581 height 200
copy p "+33695696749"
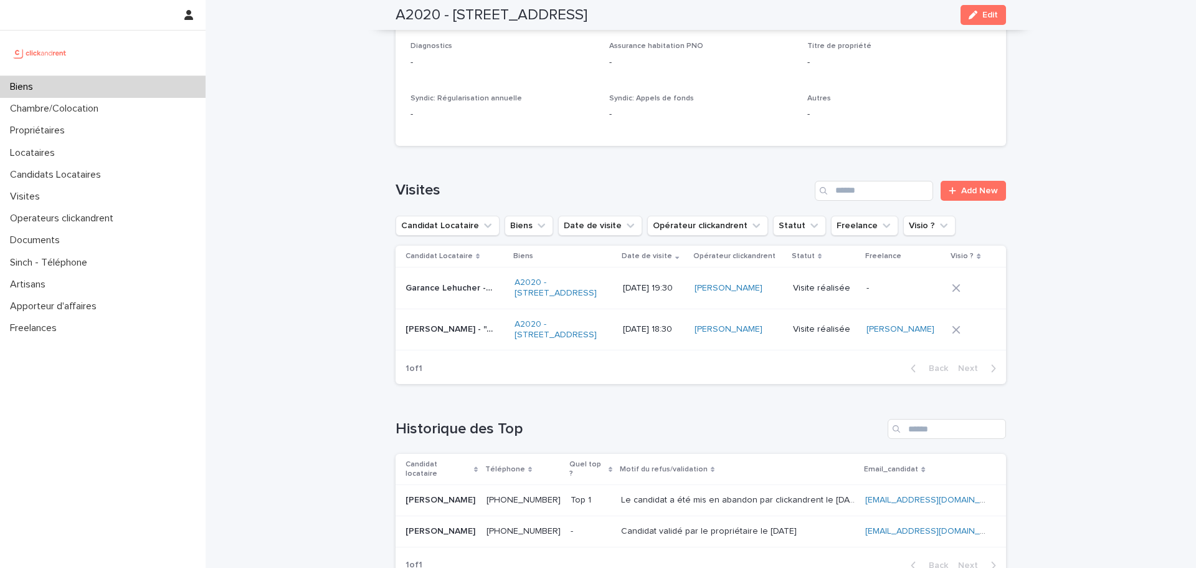
scroll to position [4602, 0]
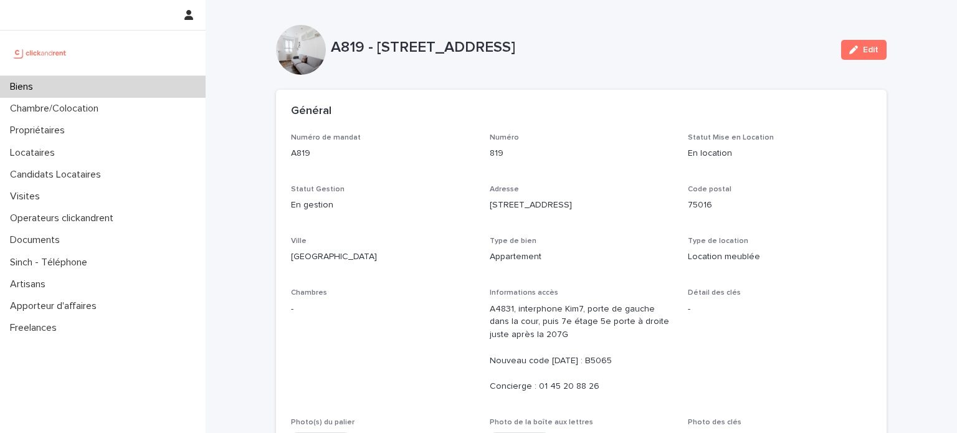
click at [93, 94] on div "Biens" at bounding box center [103, 87] width 206 height 22
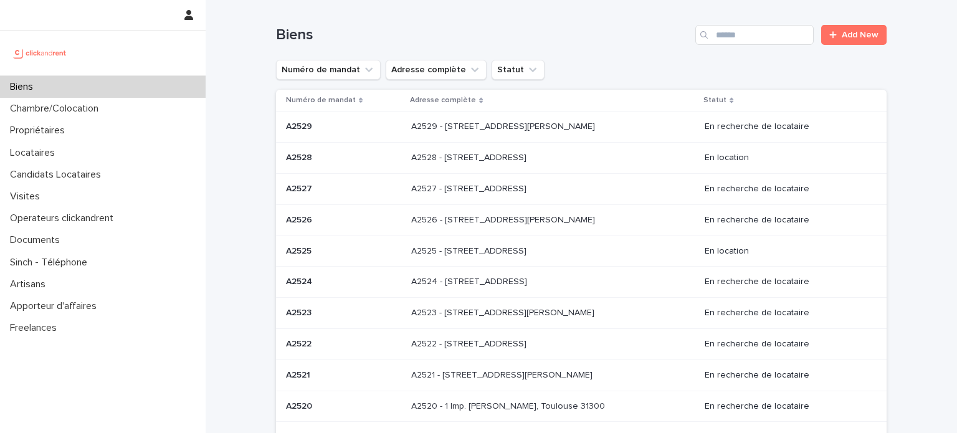
drag, startPoint x: 767, startPoint y: 37, endPoint x: 708, endPoint y: 49, distance: 60.4
click at [708, 49] on div "Biens Add New" at bounding box center [581, 30] width 611 height 60
drag, startPoint x: 754, startPoint y: 29, endPoint x: 678, endPoint y: 50, distance: 78.5
click at [678, 50] on div "Biens Add New" at bounding box center [581, 30] width 611 height 60
click at [663, 65] on div "Numéro de mandat Adresse complète Statut" at bounding box center [581, 70] width 611 height 20
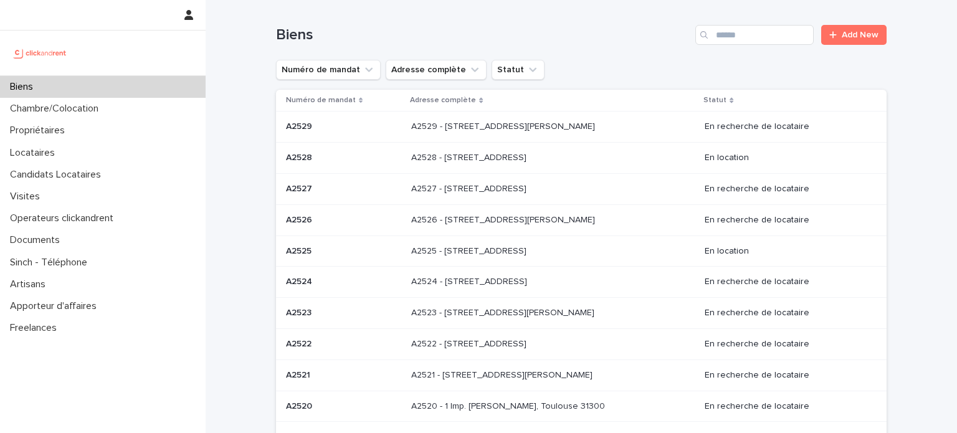
click at [708, 32] on div "Search" at bounding box center [705, 35] width 20 height 20
click at [720, 34] on input "Search" at bounding box center [754, 35] width 118 height 20
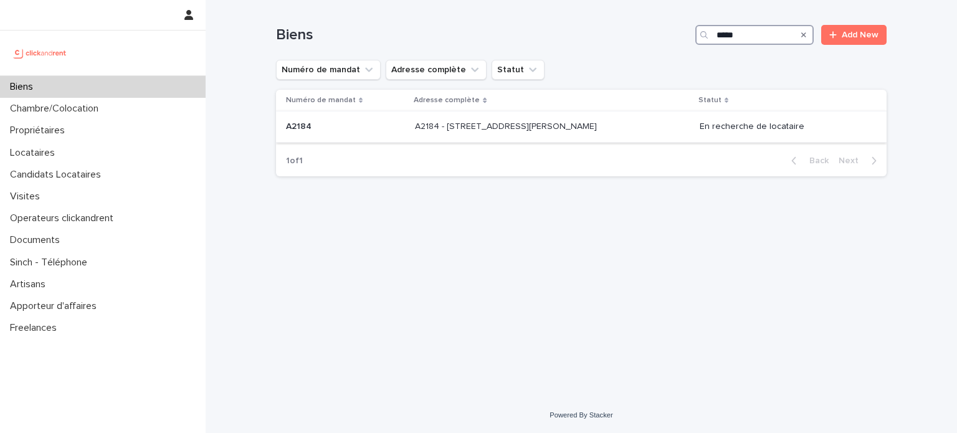
type input "*****"
click at [606, 135] on div "A2184 - [STREET_ADDRESS][GEOGRAPHIC_DATA][PERSON_NAME] A2184 - [STREET_ADDRESS]…" at bounding box center [552, 126] width 274 height 21
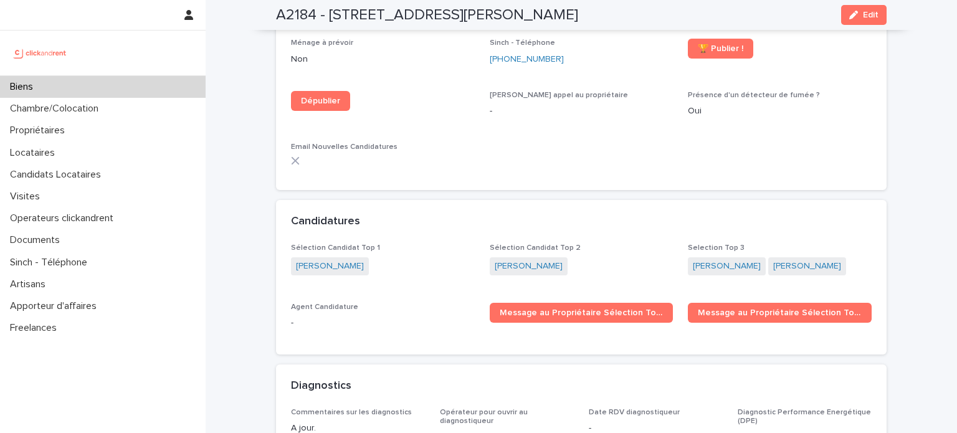
scroll to position [3717, 0]
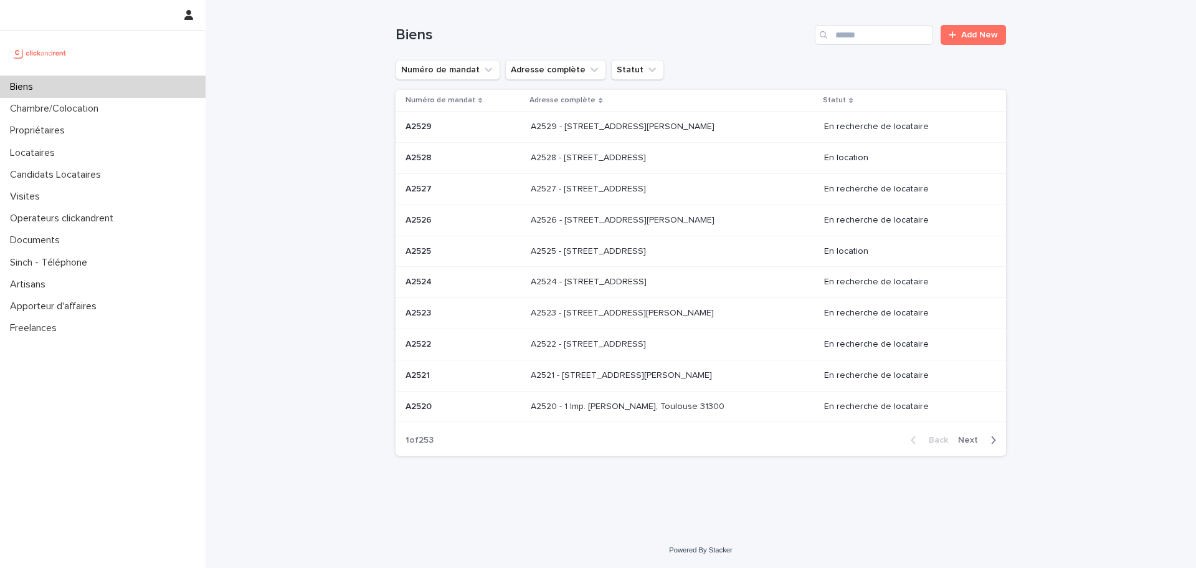
click at [880, 6] on div "Biens Add New" at bounding box center [701, 30] width 611 height 60
click at [864, 30] on input "Search" at bounding box center [874, 35] width 118 height 20
drag, startPoint x: 864, startPoint y: 30, endPoint x: 837, endPoint y: 37, distance: 27.8
click at [837, 37] on input "Search" at bounding box center [874, 35] width 118 height 20
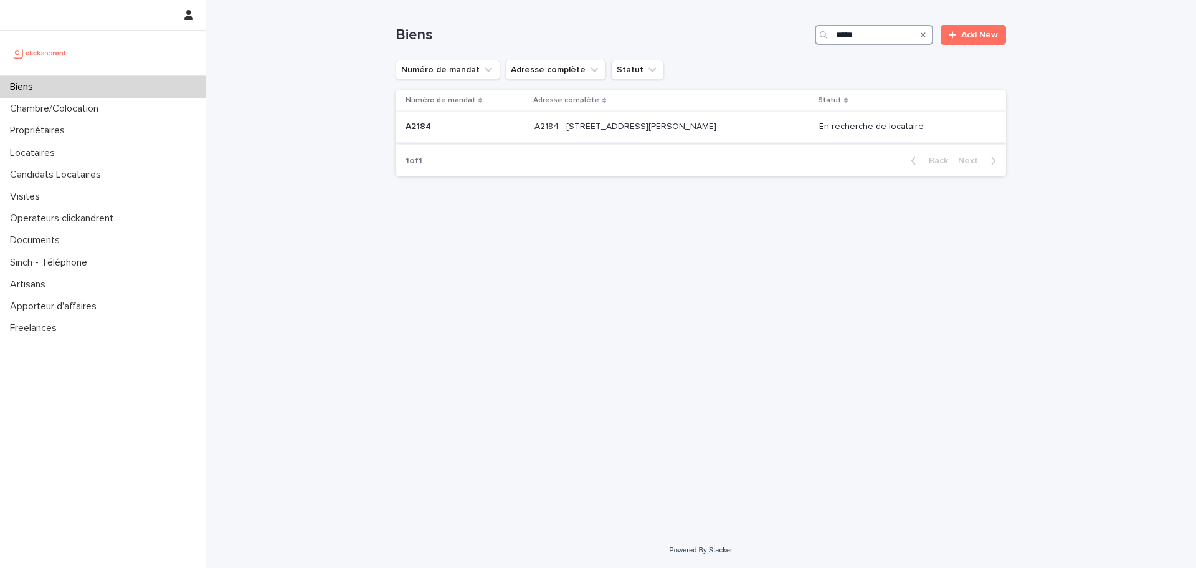
type input "*****"
click at [670, 129] on p "A2184 - [STREET_ADDRESS][PERSON_NAME]" at bounding box center [627, 125] width 184 height 13
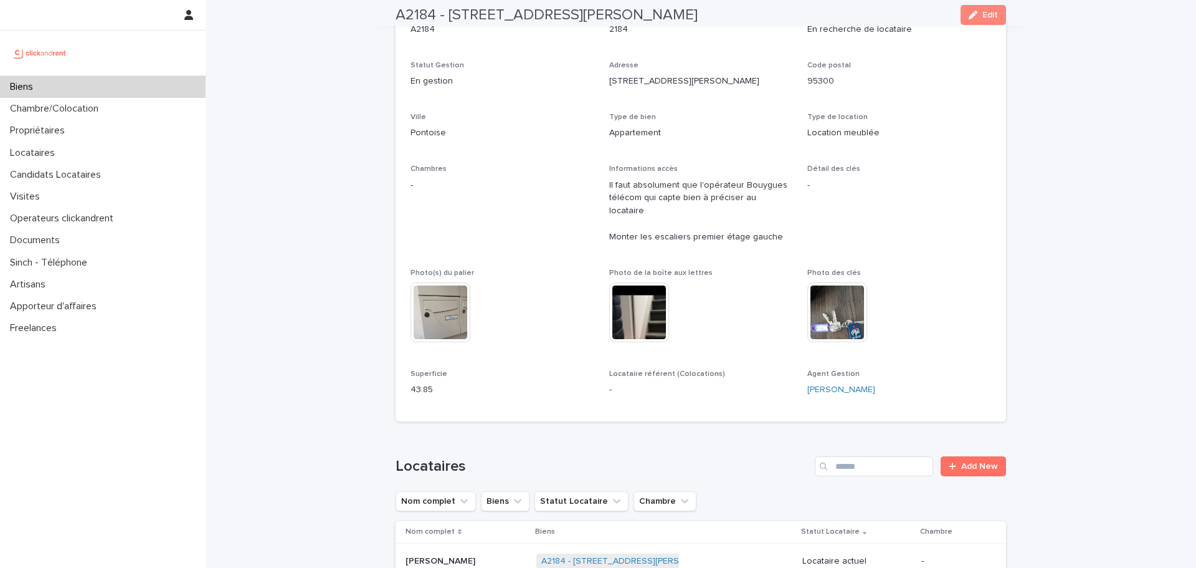
scroll to position [135, 0]
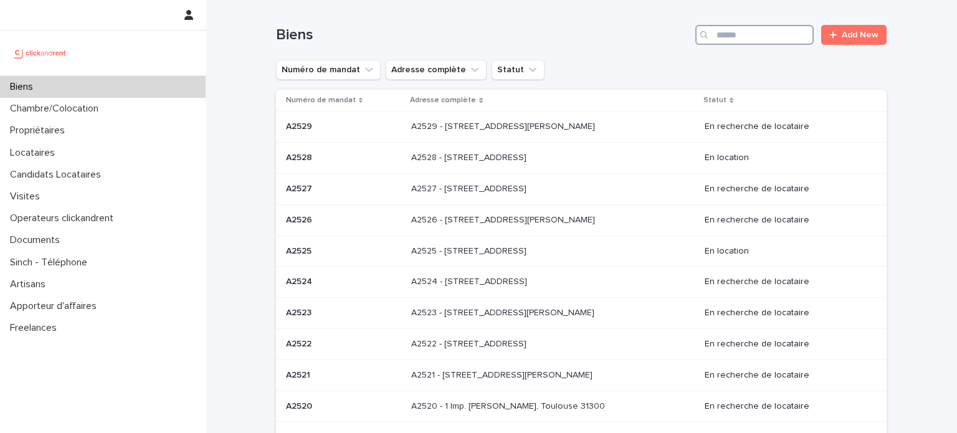
click at [755, 44] on input "Search" at bounding box center [754, 35] width 118 height 20
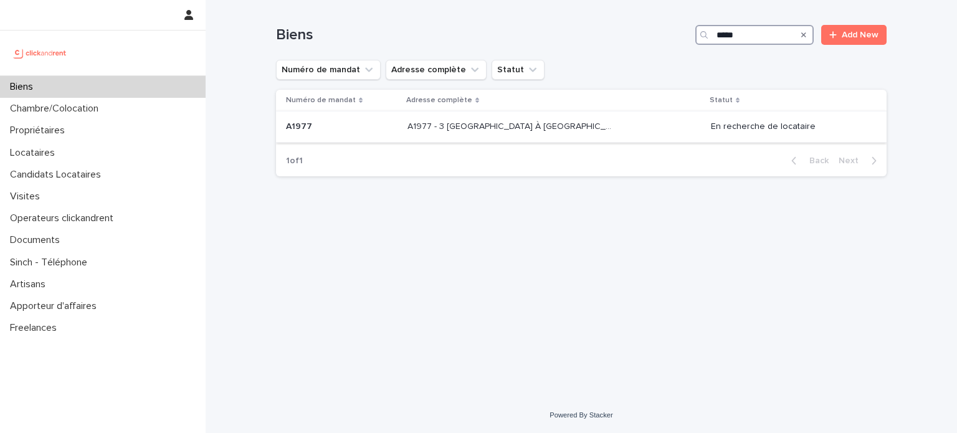
type input "*****"
click at [586, 136] on td "A1977 - 3 Square de la Valse À Mille Temps, Évry-Courcouronnes 91080 A1977 - 3 …" at bounding box center [553, 127] width 303 height 31
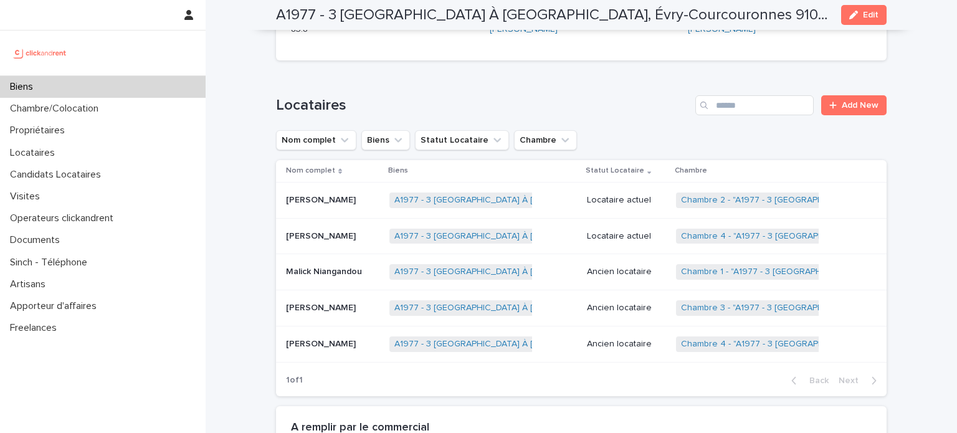
scroll to position [591, 0]
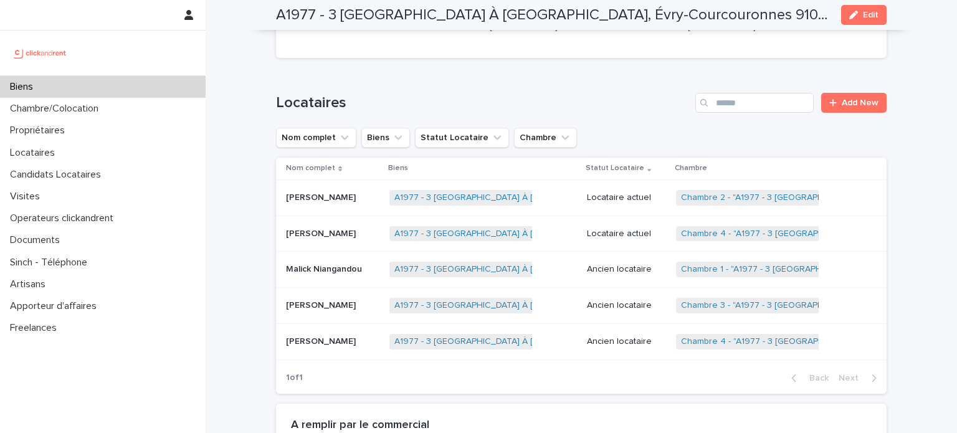
click at [31, 88] on p "Biens" at bounding box center [24, 87] width 38 height 12
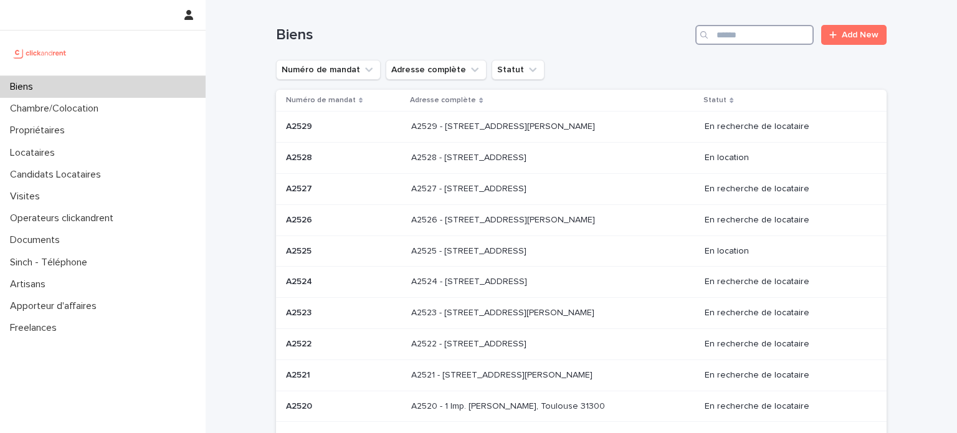
click at [749, 37] on input "Search" at bounding box center [754, 35] width 118 height 20
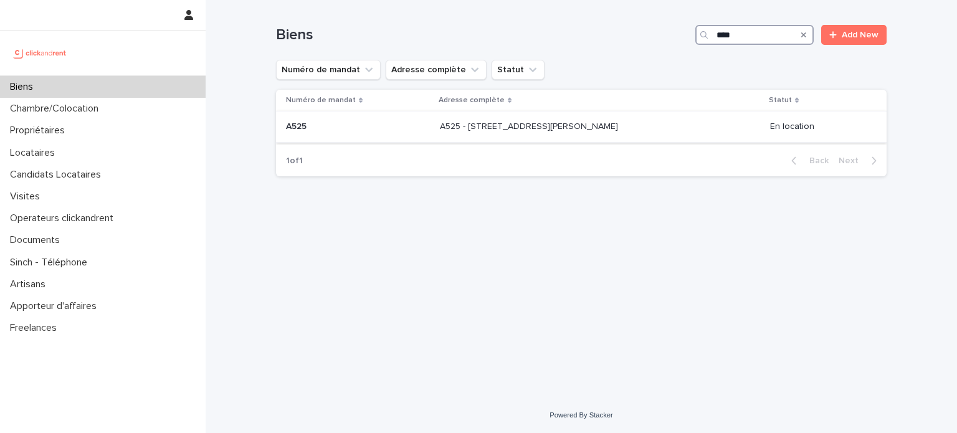
type input "****"
click at [599, 120] on p "A525 - 29 rue Henri Barbusse, Noisy-le-Sec 93130" at bounding box center [530, 125] width 181 height 13
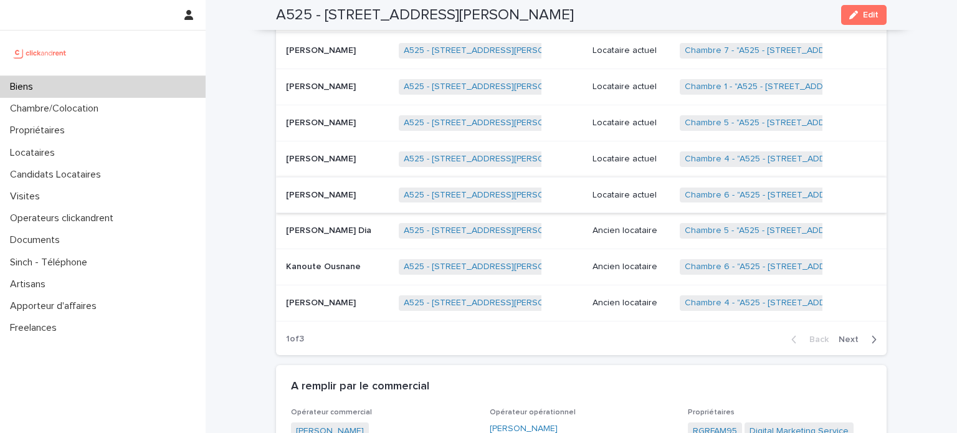
scroll to position [735, 0]
click at [316, 259] on p "Kanoute Ousnane" at bounding box center [324, 265] width 77 height 13
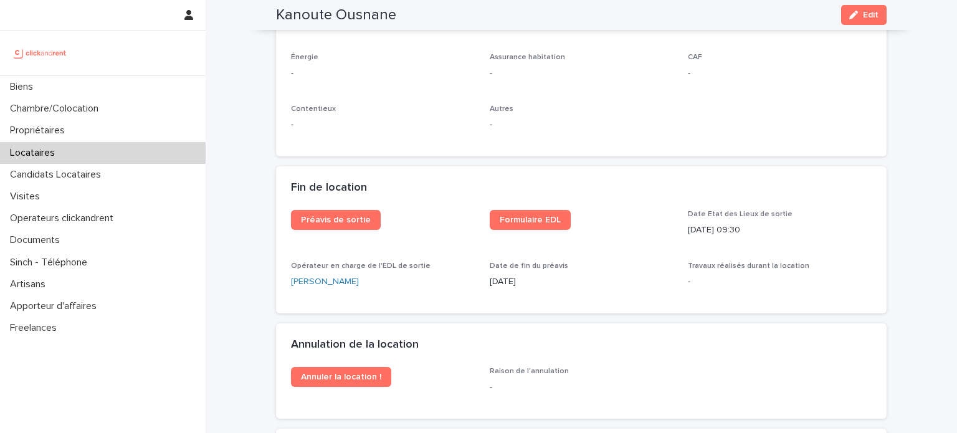
scroll to position [1473, 0]
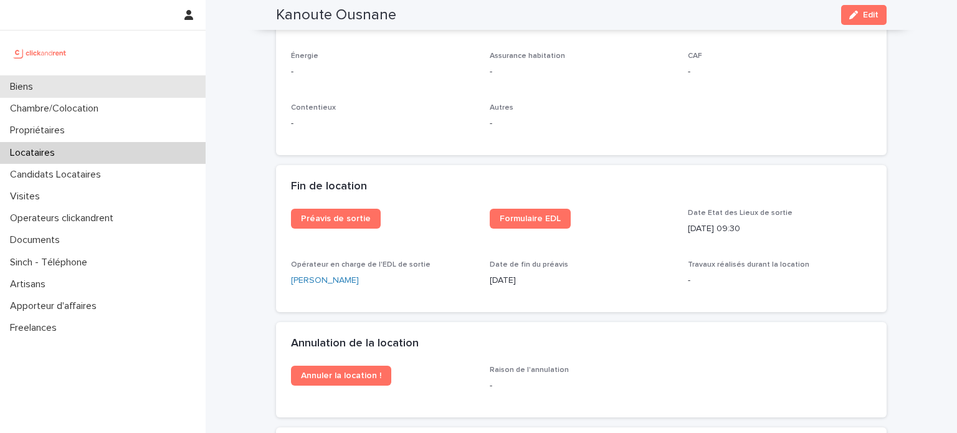
click at [98, 78] on div "Biens" at bounding box center [103, 87] width 206 height 22
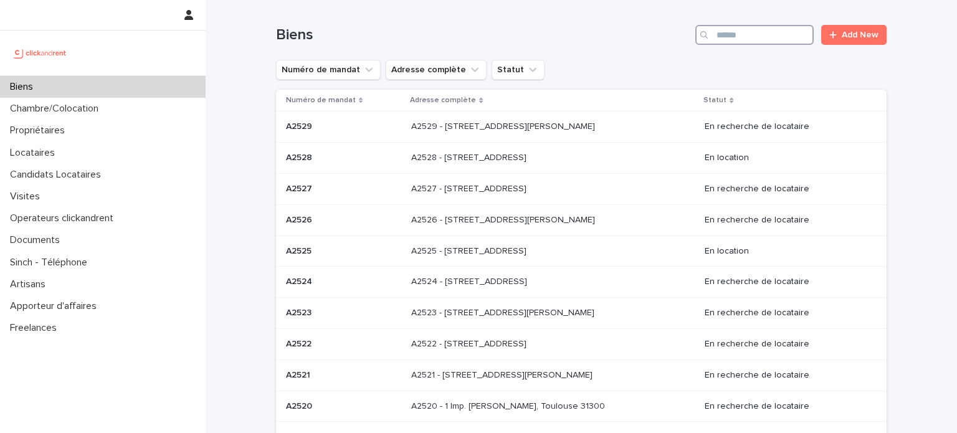
click at [741, 42] on input "Search" at bounding box center [754, 35] width 118 height 20
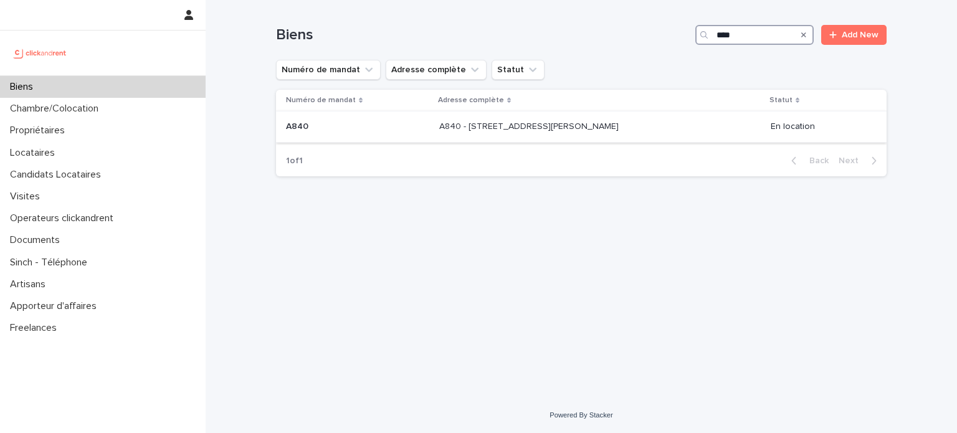
type input "****"
click at [550, 135] on div "A840 - 45 rue Eugène Derrien, Vitry-sur-Seine 94400 A840 - 45 rue Eugène Derrie…" at bounding box center [599, 126] width 321 height 21
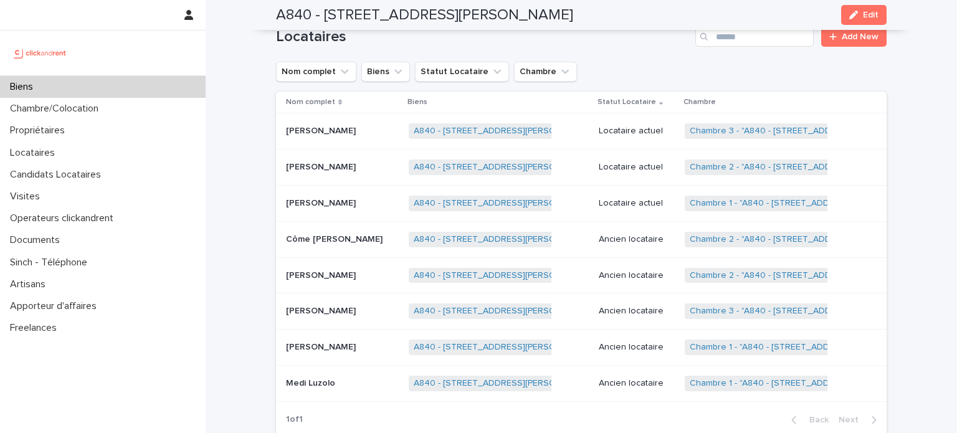
scroll to position [645, 0]
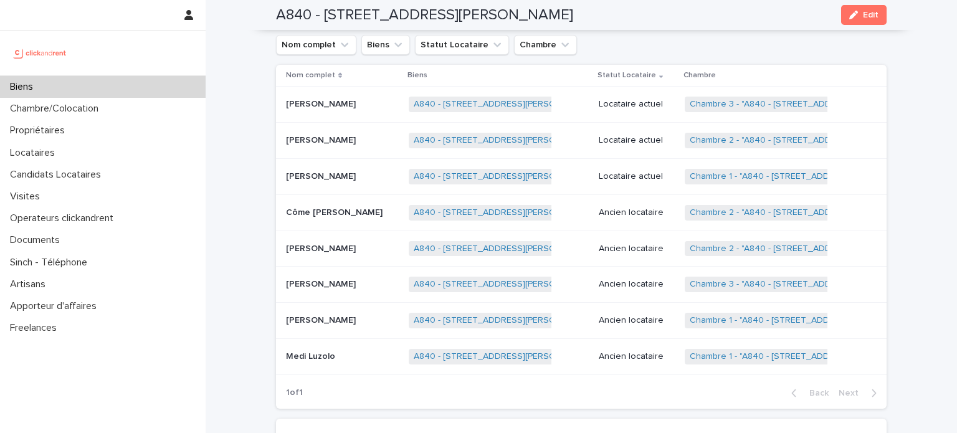
click at [334, 303] on td "Yamouna Thevenin Yamouna Thevenin" at bounding box center [340, 321] width 128 height 36
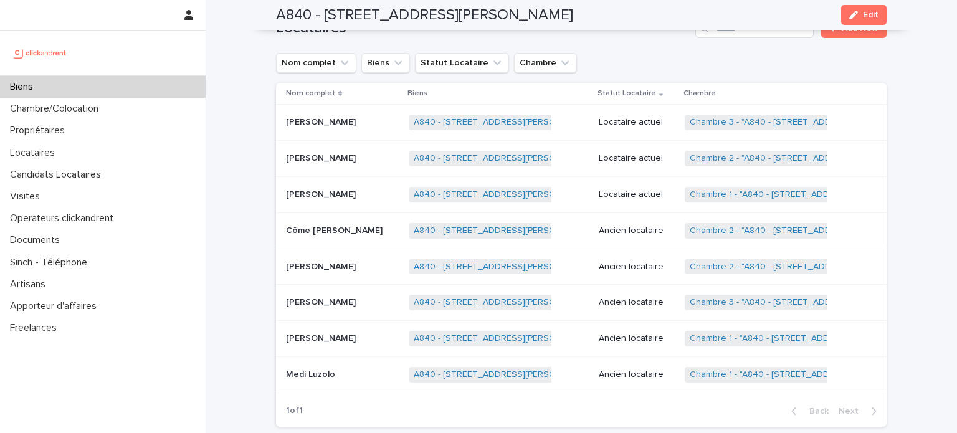
scroll to position [627, 0]
click at [329, 186] on p "Yann Vidi Amougou" at bounding box center [322, 192] width 72 height 13
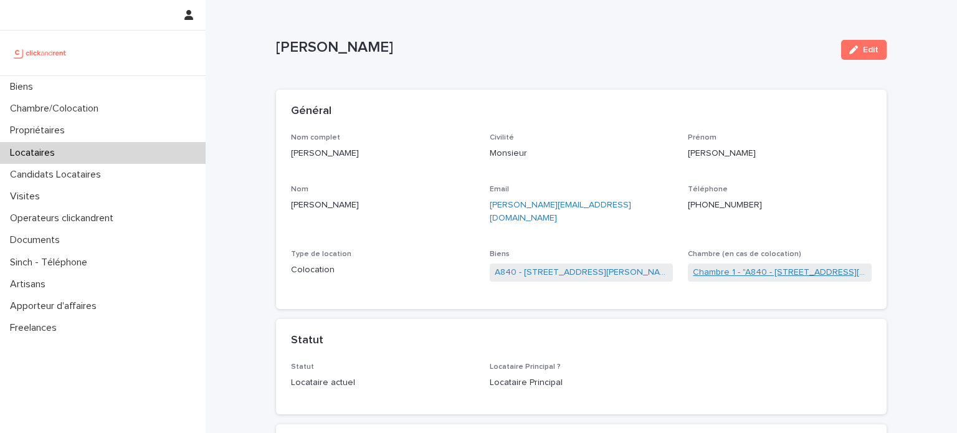
click at [723, 266] on link "Chambre 1 - "A840 - 45 rue Eugène Derrien, Vitry-sur-Seine 94400"" at bounding box center [780, 272] width 174 height 13
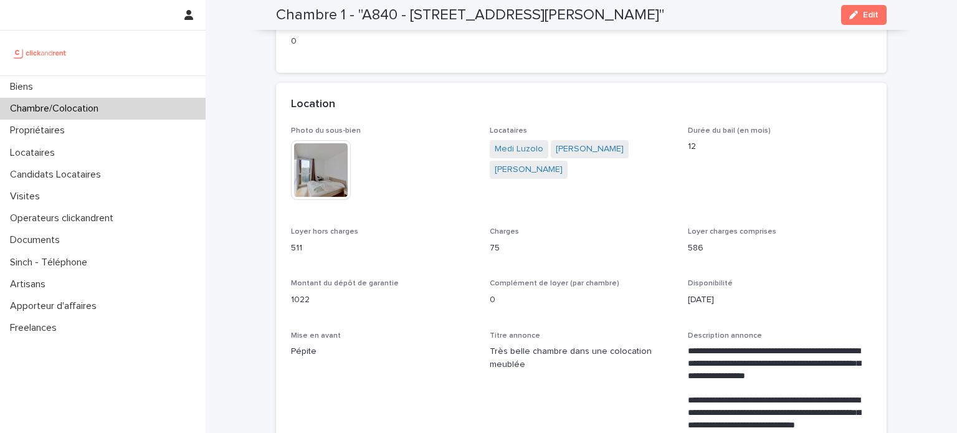
scroll to position [214, 0]
click at [516, 157] on link "Medi Luzolo" at bounding box center [519, 150] width 49 height 13
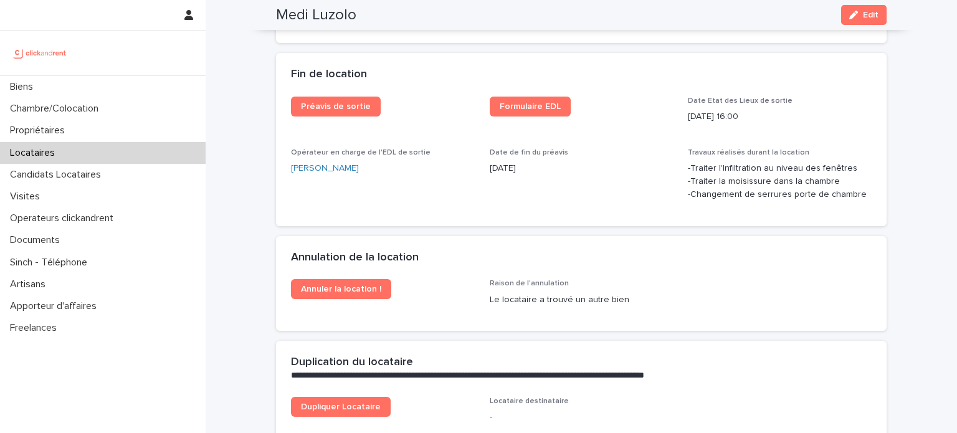
scroll to position [1585, 0]
